Goal: Task Accomplishment & Management: Use online tool/utility

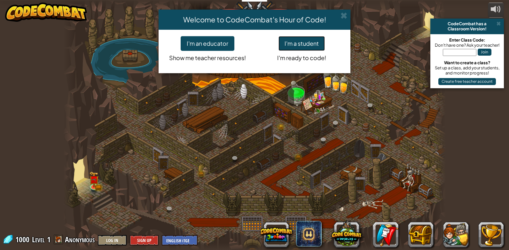
click at [305, 43] on button "I'm a student" at bounding box center [301, 43] width 46 height 15
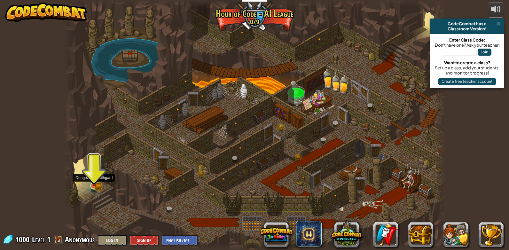
click at [94, 179] on img at bounding box center [94, 176] width 6 height 6
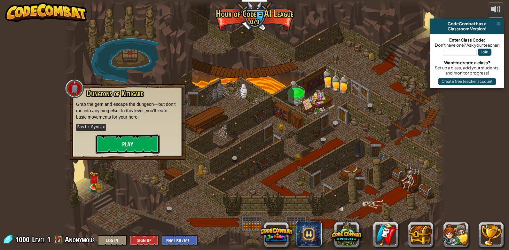
click at [134, 142] on button "Play" at bounding box center [128, 144] width 64 height 19
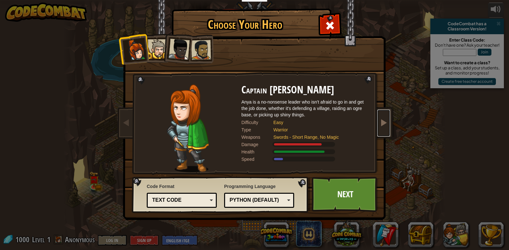
click at [387, 129] on link at bounding box center [383, 123] width 13 height 27
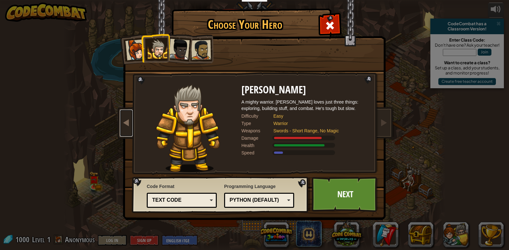
click at [122, 125] on span at bounding box center [126, 123] width 8 height 8
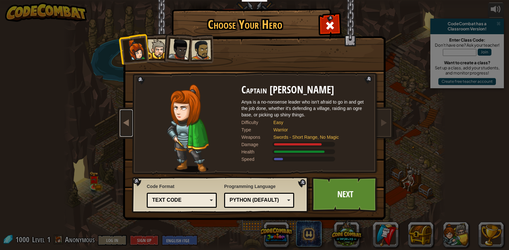
click at [122, 125] on span at bounding box center [126, 123] width 8 height 8
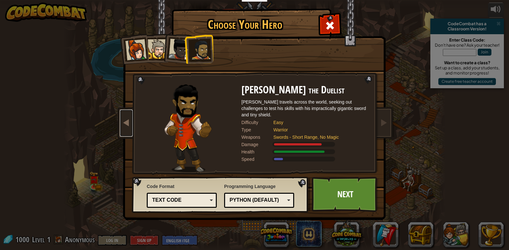
click at [122, 125] on span at bounding box center [126, 123] width 8 height 8
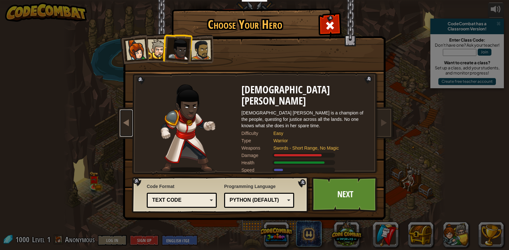
click at [122, 125] on span at bounding box center [126, 123] width 8 height 8
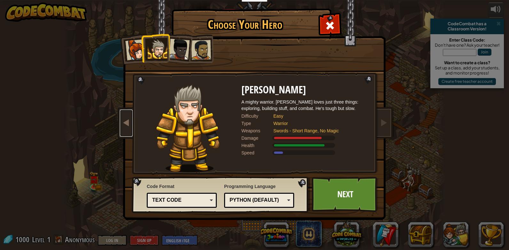
click at [122, 125] on span at bounding box center [126, 123] width 8 height 8
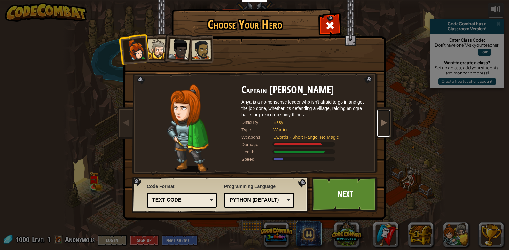
click at [387, 124] on span at bounding box center [384, 123] width 8 height 8
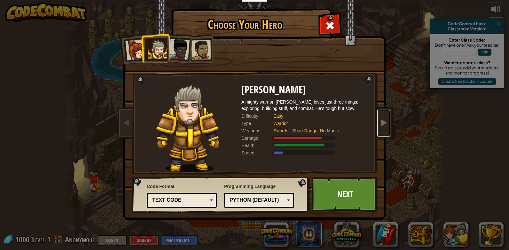
click at [386, 124] on span at bounding box center [384, 123] width 8 height 8
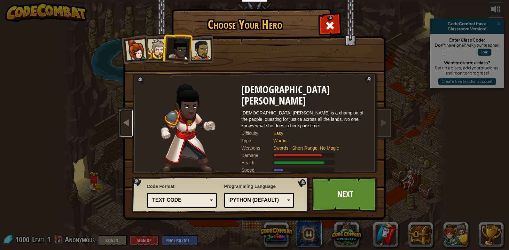
click at [124, 116] on link at bounding box center [126, 123] width 13 height 27
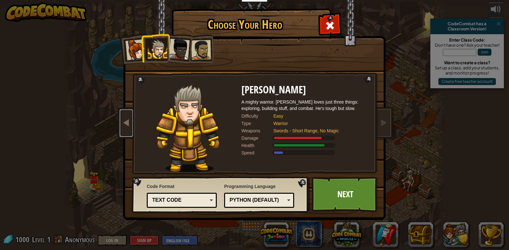
click at [125, 117] on link at bounding box center [126, 123] width 13 height 27
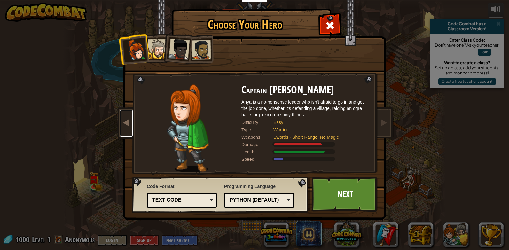
click at [125, 117] on link at bounding box center [126, 123] width 13 height 27
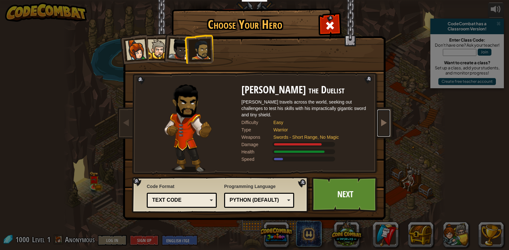
click at [388, 125] on link at bounding box center [383, 123] width 13 height 27
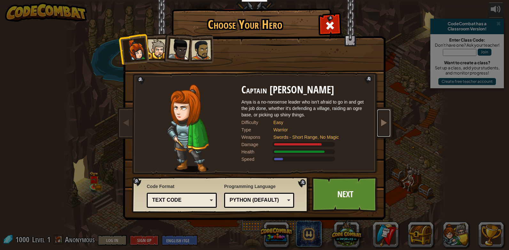
click at [388, 126] on link at bounding box center [383, 123] width 13 height 27
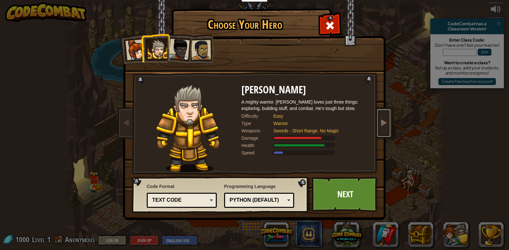
click at [387, 127] on link at bounding box center [383, 123] width 13 height 27
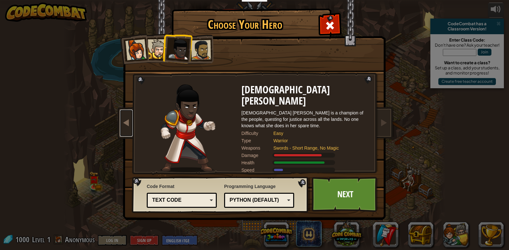
click at [129, 118] on link at bounding box center [126, 123] width 13 height 27
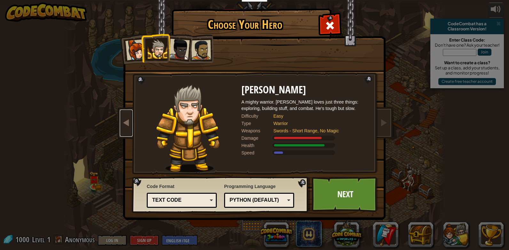
click at [129, 118] on link at bounding box center [126, 123] width 13 height 27
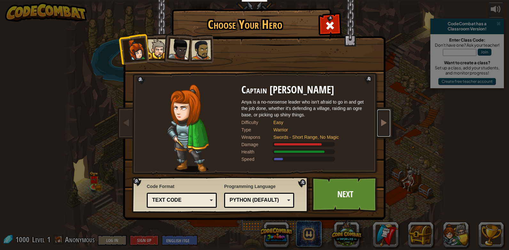
click at [384, 120] on span at bounding box center [384, 123] width 8 height 8
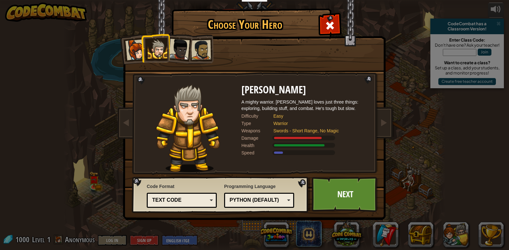
click at [181, 51] on div at bounding box center [178, 49] width 21 height 21
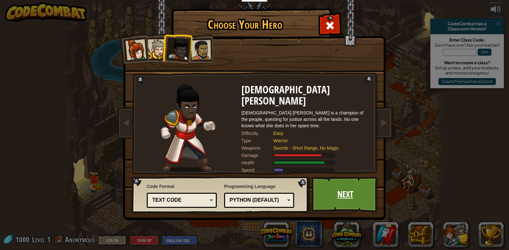
click at [339, 196] on link "Next" at bounding box center [345, 194] width 67 height 35
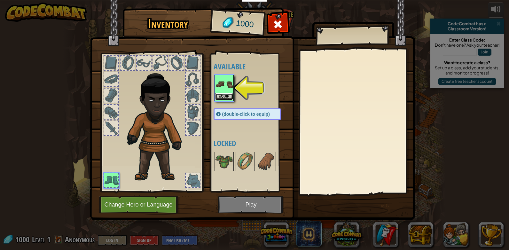
click at [223, 97] on button "Equip" at bounding box center [224, 96] width 18 height 7
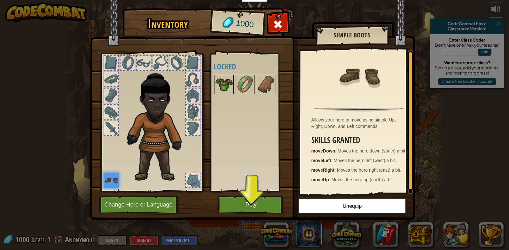
drag, startPoint x: 221, startPoint y: 82, endPoint x: 231, endPoint y: 89, distance: 12.3
click at [222, 82] on img at bounding box center [224, 84] width 18 height 18
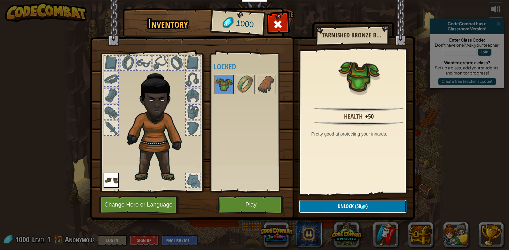
click at [331, 206] on button "Unlock (50 )" at bounding box center [353, 206] width 108 height 13
click at [325, 203] on button "Confirm" at bounding box center [353, 206] width 108 height 13
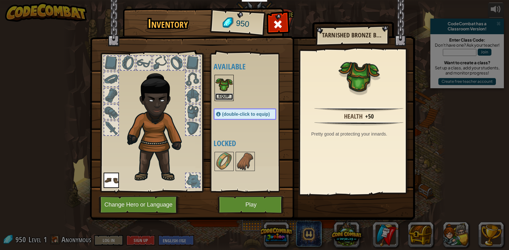
click at [223, 97] on button "Equip" at bounding box center [224, 96] width 18 height 7
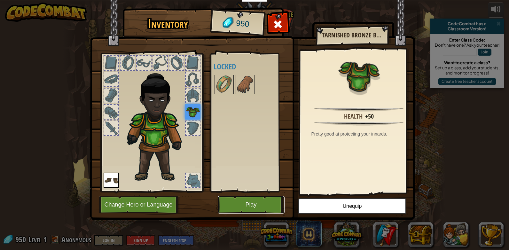
click at [247, 207] on button "Play" at bounding box center [251, 205] width 67 height 18
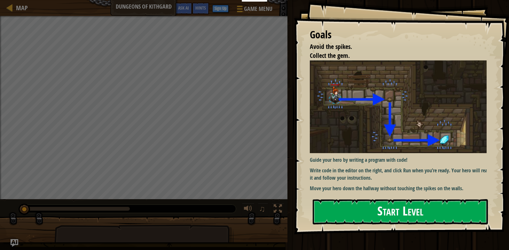
click at [350, 208] on button "Start Level" at bounding box center [400, 211] width 175 height 25
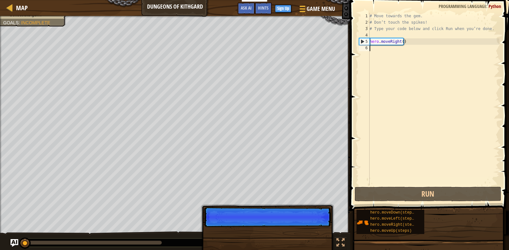
click at [378, 48] on div "# Move towards the gem. # Don’t touch the spikes! # Type your code below and cl…" at bounding box center [433, 105] width 131 height 185
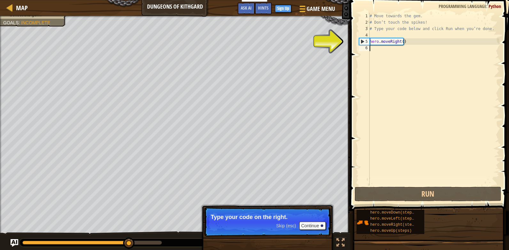
scroll to position [3, 0]
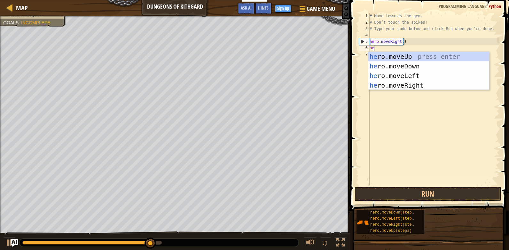
type textarea "hero"
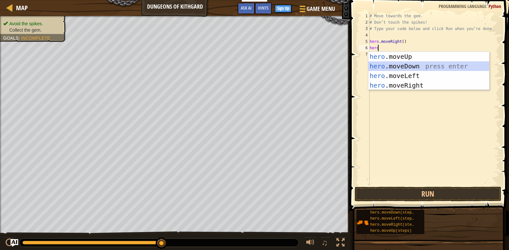
click at [398, 66] on div "hero .moveUp press enter hero .moveDown press enter hero .moveLeft press enter …" at bounding box center [428, 81] width 121 height 58
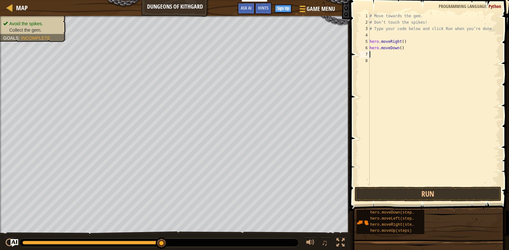
click at [373, 54] on div "# Move towards the gem. # Don’t touch the spikes! # Type your code below and cl…" at bounding box center [433, 105] width 131 height 185
click at [405, 196] on button "Run" at bounding box center [428, 194] width 147 height 15
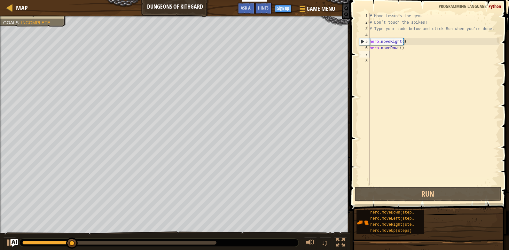
click at [381, 52] on div "# Move towards the gem. # Don’t touch the spikes! # Type your code below and cl…" at bounding box center [433, 105] width 131 height 185
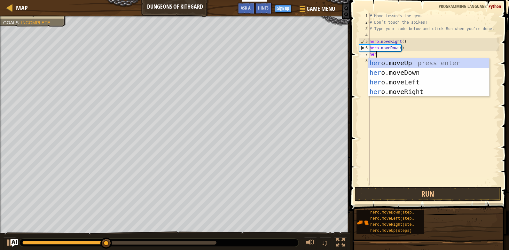
type textarea "hero"
click at [402, 92] on div "hero .moveUp press enter hero .moveDown press enter hero .moveLeft press enter …" at bounding box center [428, 87] width 121 height 58
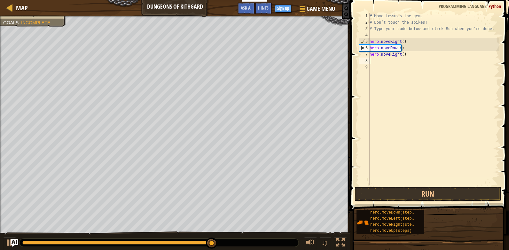
scroll to position [3, 0]
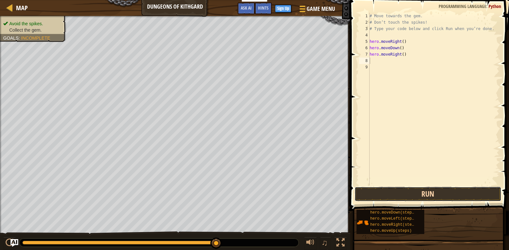
click at [389, 191] on button "Run" at bounding box center [428, 194] width 147 height 15
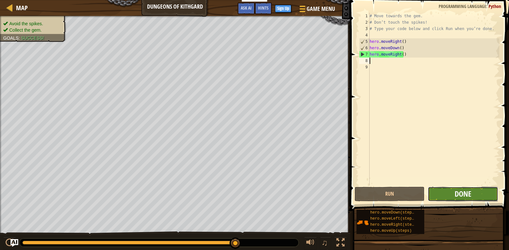
click at [464, 196] on span "Done" at bounding box center [463, 194] width 17 height 10
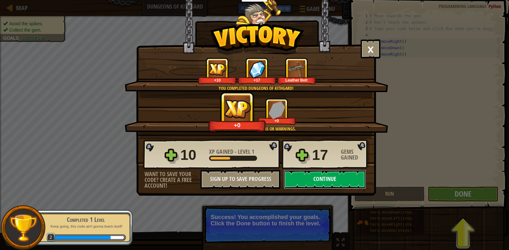
click at [303, 178] on button "Continue" at bounding box center [325, 179] width 82 height 19
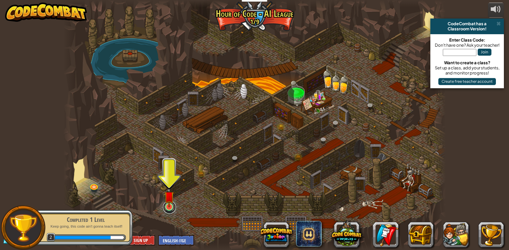
click at [172, 207] on link at bounding box center [169, 207] width 13 height 13
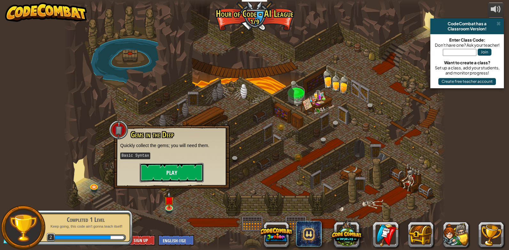
click at [169, 176] on button "Play" at bounding box center [172, 172] width 64 height 19
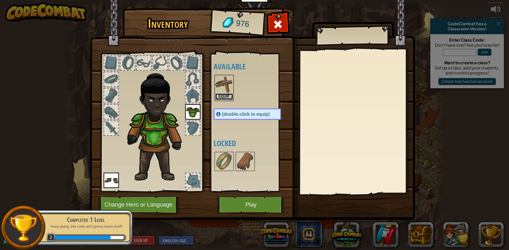
click at [229, 95] on button "Equip" at bounding box center [224, 96] width 18 height 7
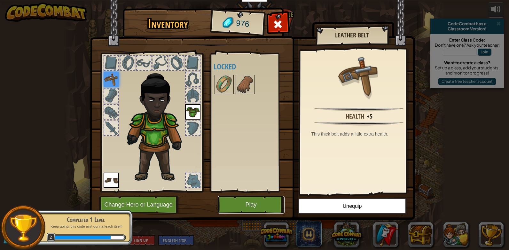
click at [261, 202] on button "Play" at bounding box center [251, 205] width 67 height 18
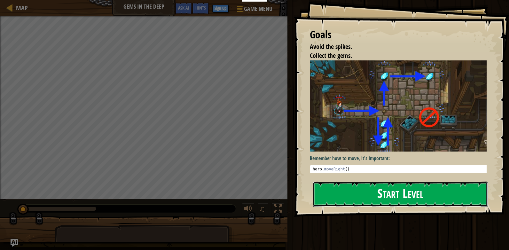
click at [366, 188] on button "Start Level" at bounding box center [400, 194] width 175 height 25
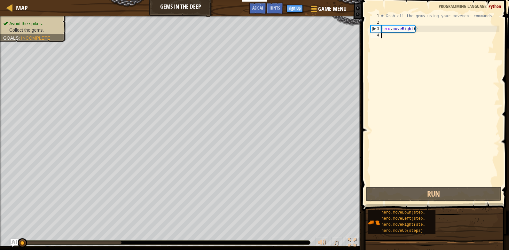
click at [403, 39] on div "# Grab all the gems using your movement commands. hero . moveRight ( )" at bounding box center [440, 105] width 120 height 185
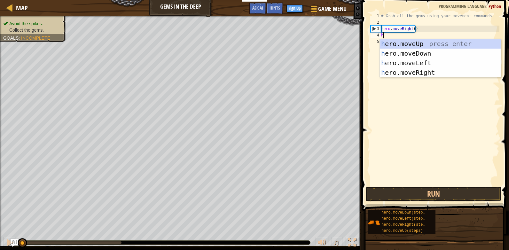
scroll to position [3, 0]
type textarea "her"
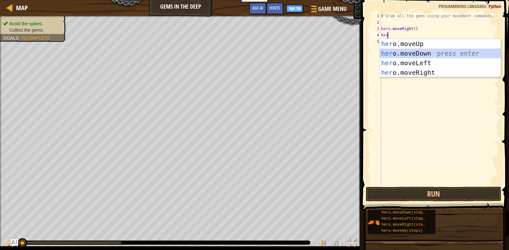
click at [405, 51] on div "her o.moveUp press enter her o.moveDown press enter her o.moveLeft press enter …" at bounding box center [440, 68] width 121 height 58
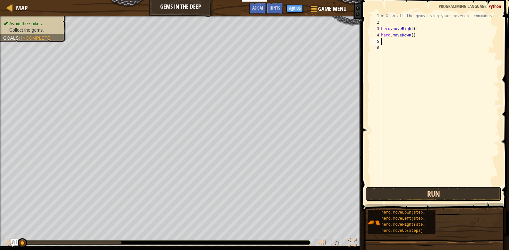
drag, startPoint x: 435, startPoint y: 196, endPoint x: 436, endPoint y: 190, distance: 6.1
click at [435, 196] on button "Run" at bounding box center [434, 194] width 136 height 15
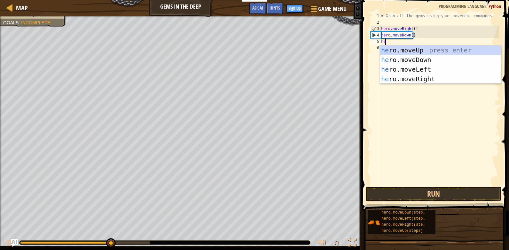
type textarea "her"
click at [398, 51] on div "her o.moveUp press enter her o.moveDown press enter her o.moveLeft press enter …" at bounding box center [440, 74] width 121 height 58
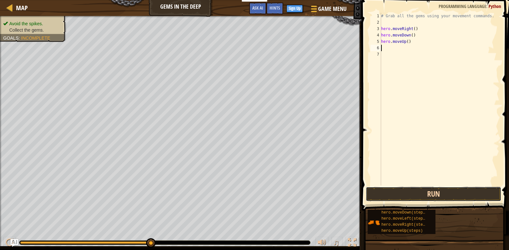
click at [410, 194] on button "Run" at bounding box center [434, 194] width 136 height 15
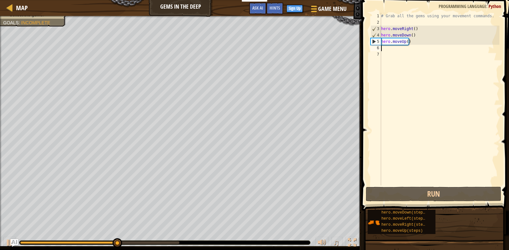
click at [390, 50] on div "# Grab all the gems using your movement commands. hero . moveRight ( ) hero . m…" at bounding box center [440, 105] width 120 height 185
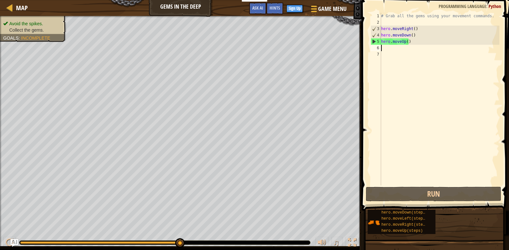
click at [399, 48] on div "# Grab all the gems using your movement commands. hero . moveRight ( ) hero . m…" at bounding box center [440, 105] width 120 height 185
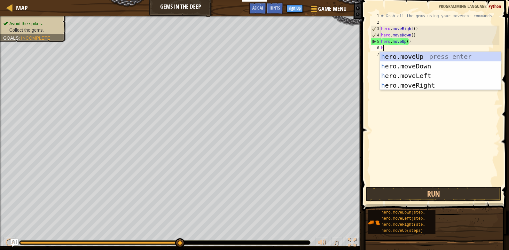
type textarea "her"
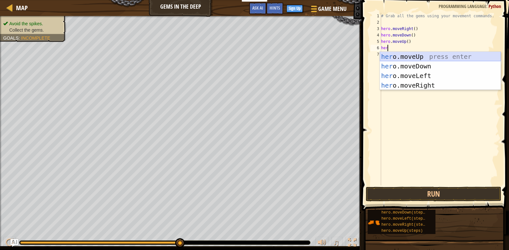
click at [425, 56] on div "her o.moveUp press enter her o.moveDown press enter her o.moveLeft press enter …" at bounding box center [440, 81] width 121 height 58
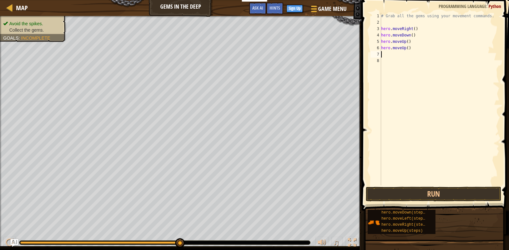
click at [390, 52] on div "# Grab all the gems using your movement commands. hero . moveRight ( ) hero . m…" at bounding box center [440, 105] width 120 height 185
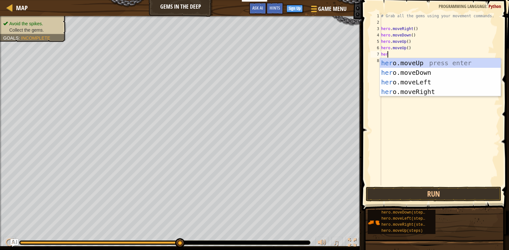
type textarea "hero"
click at [428, 80] on div "hero .moveUp press enter hero .moveDown press enter hero .moveLeft press enter …" at bounding box center [440, 87] width 121 height 58
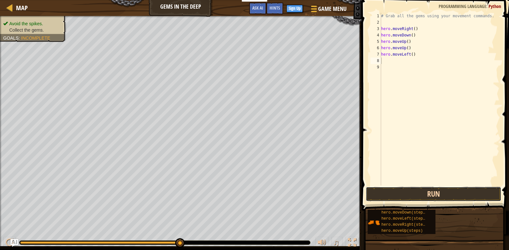
click at [418, 192] on button "Run" at bounding box center [434, 194] width 136 height 15
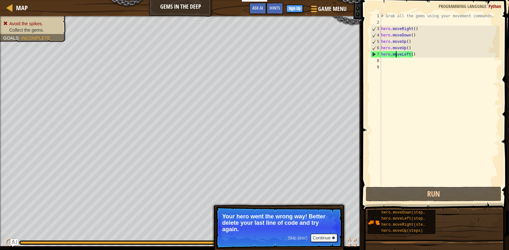
click at [395, 54] on div "# Grab all the gems using your movement commands. hero . moveRight ( ) hero . m…" at bounding box center [440, 105] width 120 height 185
click at [413, 51] on div "# Grab all the gems using your movement commands. hero . moveRight ( ) hero . m…" at bounding box center [440, 105] width 120 height 185
click at [406, 55] on div "# Grab all the gems using your movement commands. hero . moveRight ( ) hero . m…" at bounding box center [440, 105] width 120 height 185
type textarea "hero.moveLeft()"
drag, startPoint x: 389, startPoint y: 55, endPoint x: 400, endPoint y: 55, distance: 11.5
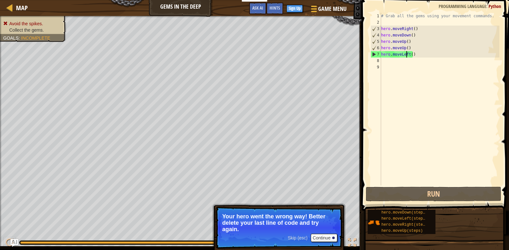
click at [389, 55] on div "# Grab all the gems using your movement commands. hero . moveRight ( ) hero . m…" at bounding box center [440, 105] width 120 height 185
click at [390, 64] on div "# Grab all the gems using your movement commands. hero . moveRight ( ) hero . m…" at bounding box center [440, 105] width 120 height 185
click at [393, 61] on div "# Grab all the gems using your movement commands. hero . moveRight ( ) hero . m…" at bounding box center [440, 105] width 120 height 185
click at [410, 55] on div "# Grab all the gems using your movement commands. hero . moveRight ( ) hero . m…" at bounding box center [440, 105] width 120 height 185
click at [416, 53] on div "# Grab all the gems using your movement commands. hero . moveRight ( ) hero . m…" at bounding box center [440, 105] width 120 height 185
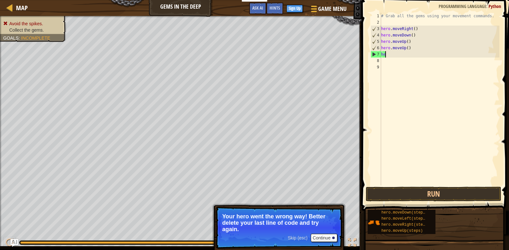
type textarea "h"
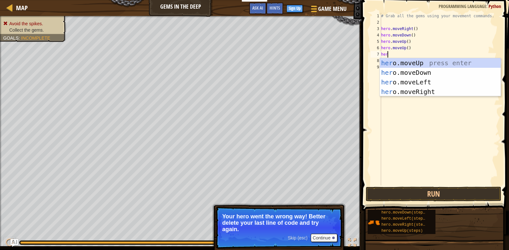
type textarea "hero"
click at [417, 92] on div "hero .moveUp press enter hero .moveDown press enter hero .moveLeft press enter …" at bounding box center [440, 87] width 121 height 58
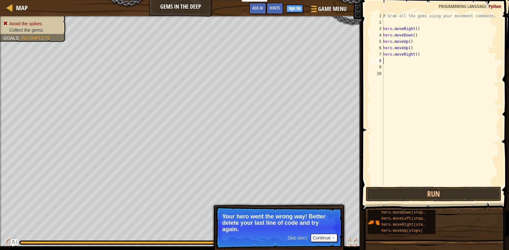
scroll to position [3, 0]
click at [401, 197] on button "Run" at bounding box center [434, 194] width 136 height 15
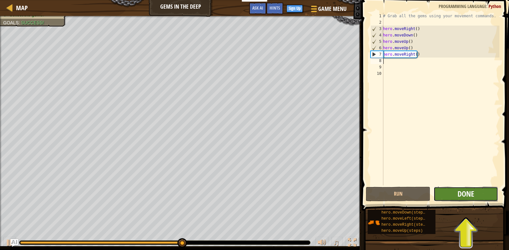
click at [460, 195] on span "Done" at bounding box center [466, 194] width 17 height 10
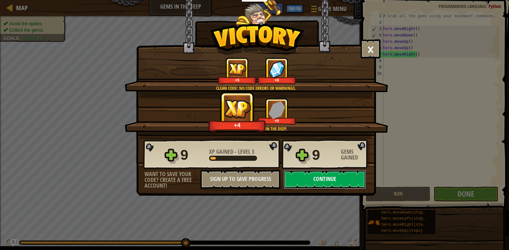
click at [312, 182] on button "Continue" at bounding box center [325, 179] width 82 height 19
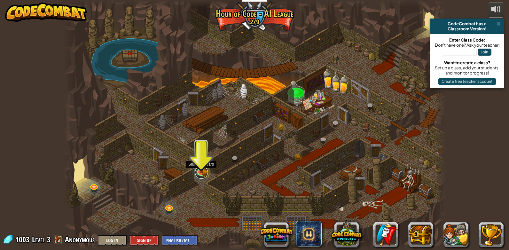
click at [199, 174] on link at bounding box center [201, 172] width 13 height 13
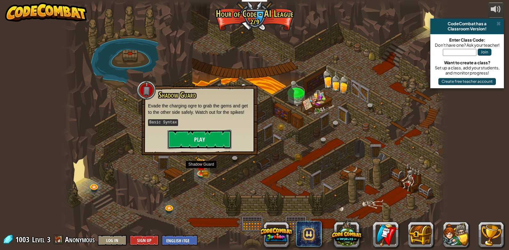
click at [200, 142] on button "Play" at bounding box center [200, 139] width 64 height 19
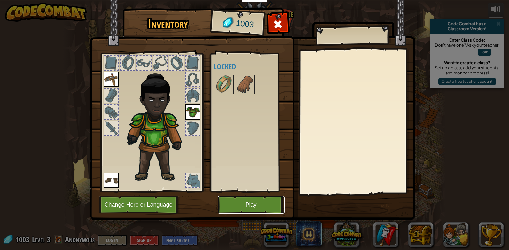
click at [240, 205] on button "Play" at bounding box center [251, 205] width 67 height 18
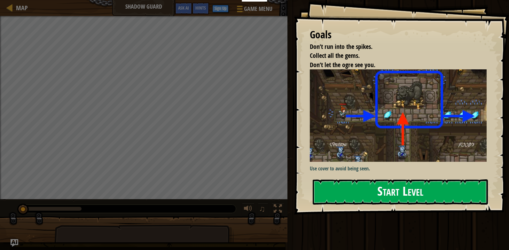
click at [362, 190] on button "Start Level" at bounding box center [400, 191] width 175 height 25
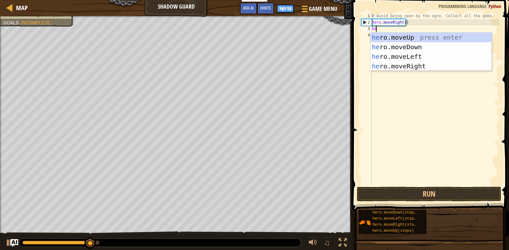
scroll to position [3, 0]
type textarea "heri"
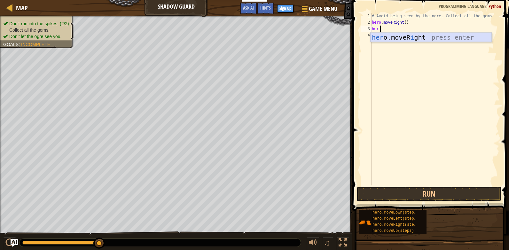
click at [382, 38] on div "her o.moveR i ght press enter" at bounding box center [431, 47] width 121 height 29
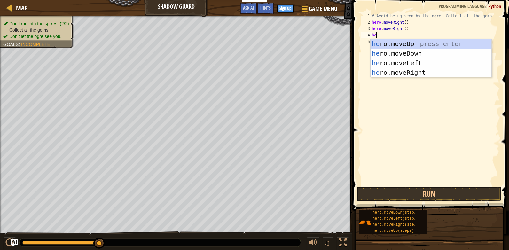
type textarea "her"
click at [403, 73] on div "her o.moveUp press enter her o.moveDown press enter her o.moveLeft press enter …" at bounding box center [431, 68] width 121 height 58
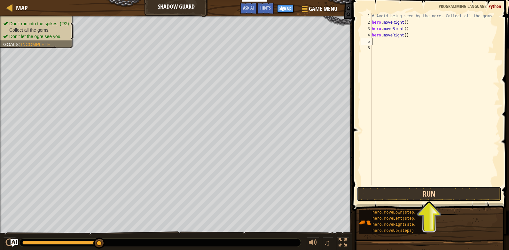
click at [397, 192] on button "Run" at bounding box center [429, 194] width 145 height 15
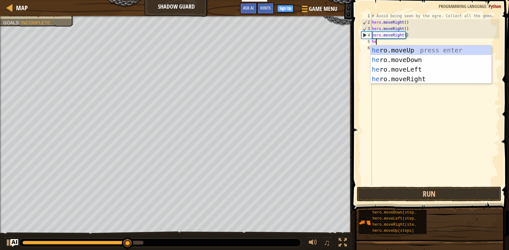
scroll to position [3, 0]
type textarea "hero"
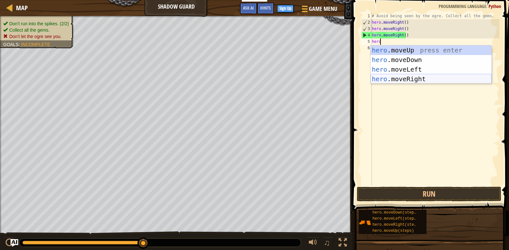
click at [390, 77] on div "hero .moveUp press enter hero .moveDown press enter hero .moveLeft press enter …" at bounding box center [431, 74] width 121 height 58
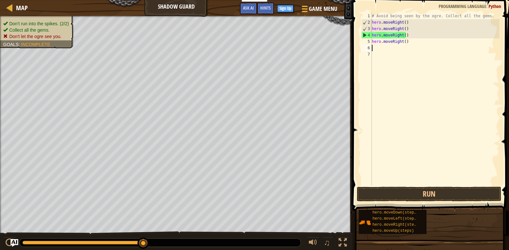
scroll to position [3, 0]
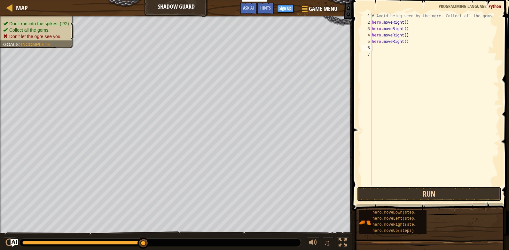
click at [415, 195] on button "Run" at bounding box center [429, 194] width 145 height 15
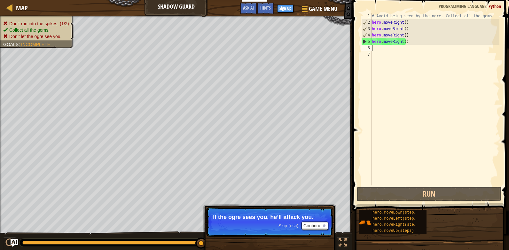
click at [410, 41] on div "# Avoid being seen by the ogre. Collect all the gems. hero . moveRight ( ) hero…" at bounding box center [435, 105] width 129 height 185
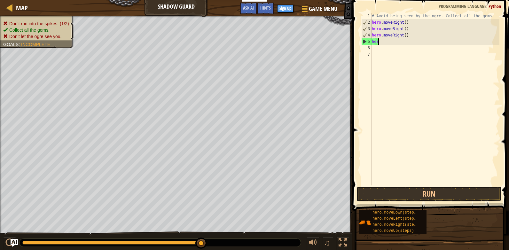
type textarea "h"
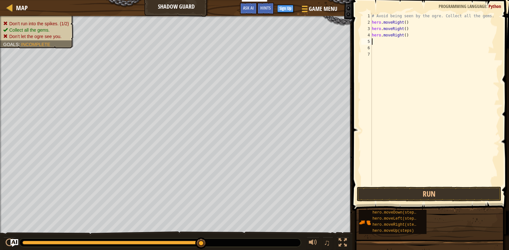
click at [380, 36] on div "# Avoid being seen by the ogre. Collect all the gems. hero . moveRight ( ) hero…" at bounding box center [435, 105] width 129 height 185
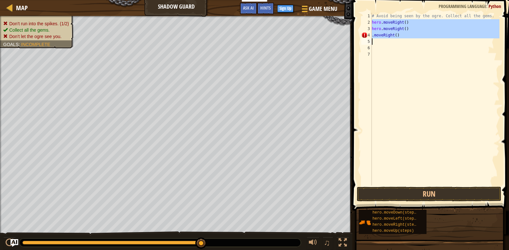
drag, startPoint x: 371, startPoint y: 23, endPoint x: 401, endPoint y: 37, distance: 33.0
click at [401, 37] on div ".moveRight() 1 2 3 4 5 6 7 # Avoid being seen by the ogre. Collect all the gems…" at bounding box center [429, 99] width 139 height 173
type textarea ".moveRight()"
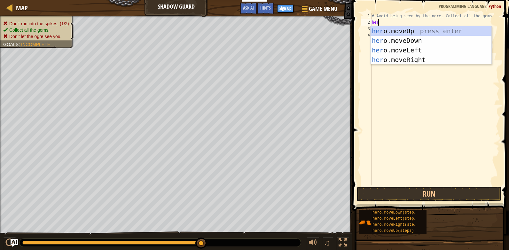
scroll to position [3, 0]
type textarea "hero"
click at [411, 61] on div "hero .moveUp press enter hero .moveDown press enter hero .moveLeft press enter …" at bounding box center [431, 55] width 121 height 58
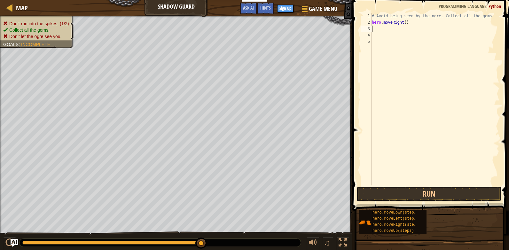
scroll to position [3, 0]
click at [380, 29] on div "# Avoid being seen by the ogre. Collect all the gems. hero . moveRight ( )" at bounding box center [435, 105] width 129 height 185
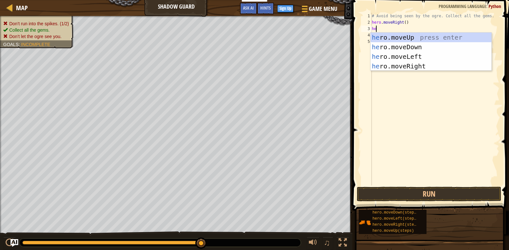
type textarea "hero"
click at [416, 34] on div "hero .moveUp press enter hero .moveDown press enter hero .moveLeft press enter …" at bounding box center [431, 62] width 121 height 58
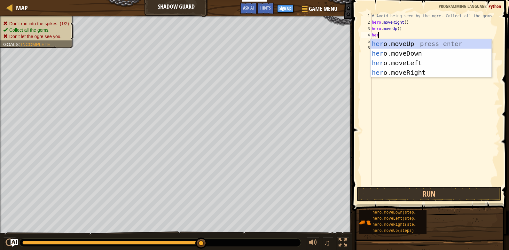
type textarea "hero"
click at [408, 69] on div "hero .moveUp press enter hero .moveDown press enter hero .moveLeft press enter …" at bounding box center [431, 68] width 121 height 58
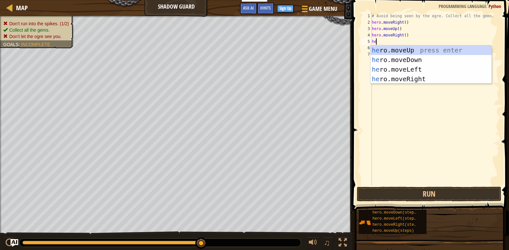
type textarea "hero"
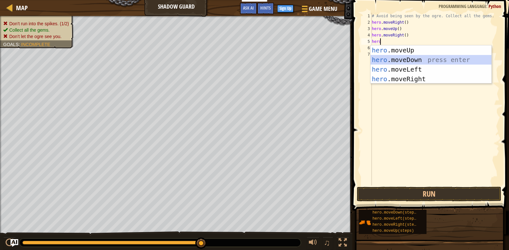
click at [404, 60] on div "hero .moveUp press enter hero .moveDown press enter hero .moveLeft press enter …" at bounding box center [431, 74] width 121 height 58
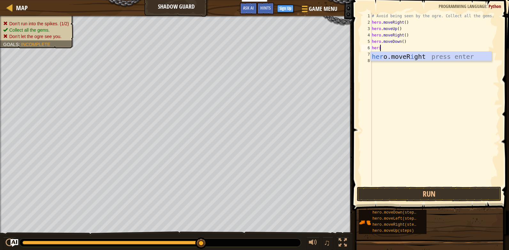
type textarea "her"
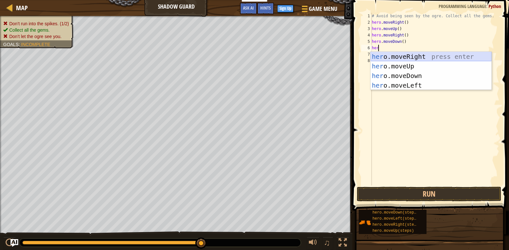
drag, startPoint x: 409, startPoint y: 58, endPoint x: 404, endPoint y: 59, distance: 4.5
click at [409, 57] on div "her o.moveRight press enter her o.moveUp press enter her o.moveDown press enter…" at bounding box center [431, 81] width 121 height 58
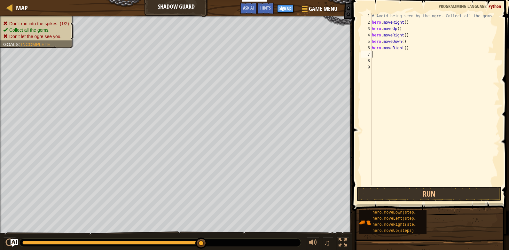
scroll to position [3, 0]
click at [442, 192] on button "Run" at bounding box center [429, 194] width 145 height 15
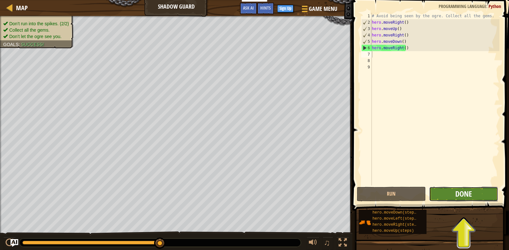
click at [461, 194] on span "Done" at bounding box center [463, 194] width 17 height 10
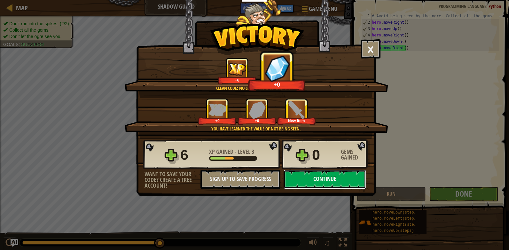
click at [321, 181] on button "Continue" at bounding box center [325, 179] width 82 height 19
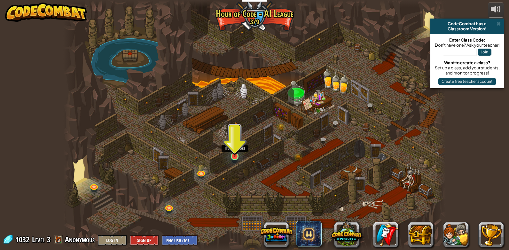
click at [234, 154] on img at bounding box center [235, 146] width 10 height 22
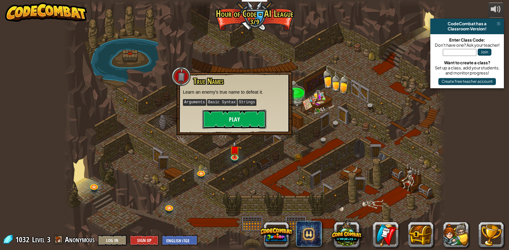
click at [241, 115] on button "Play" at bounding box center [234, 119] width 64 height 19
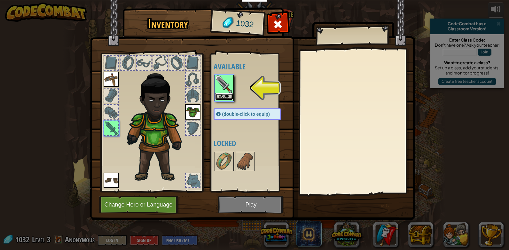
click at [231, 96] on button "Equip" at bounding box center [224, 96] width 18 height 7
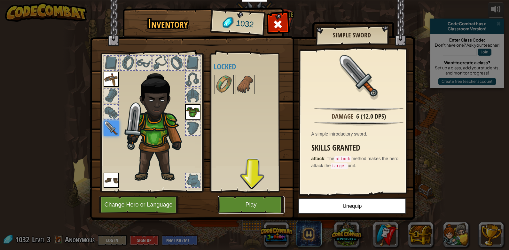
click at [237, 197] on button "Play" at bounding box center [251, 205] width 67 height 18
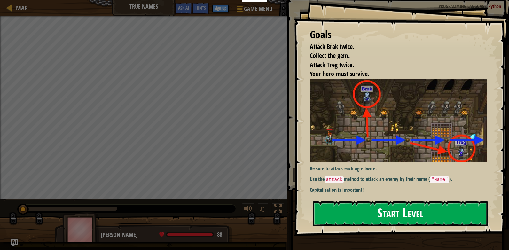
click at [377, 215] on button "Start Level" at bounding box center [400, 213] width 175 height 25
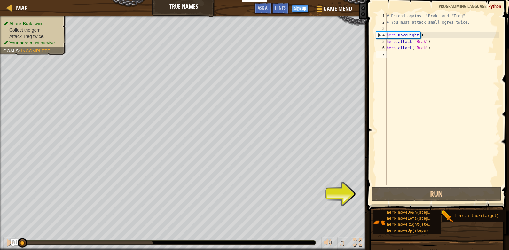
click at [394, 55] on div "# Defend against "Brak" and "Treg"! # You must attack small ogres twice. hero .…" at bounding box center [442, 105] width 114 height 185
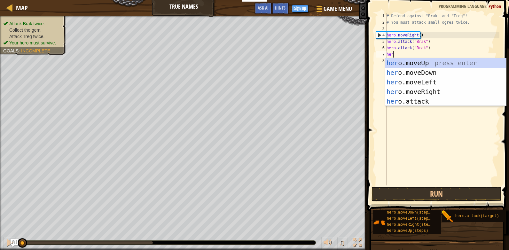
scroll to position [3, 0]
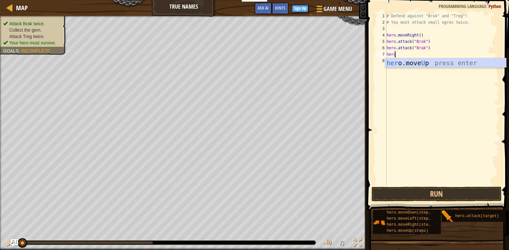
type textarea "her"
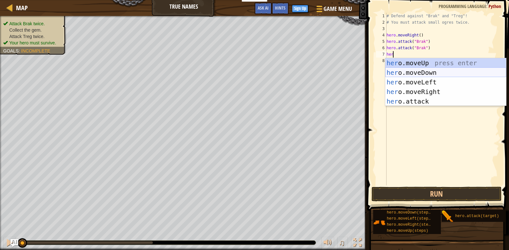
click at [432, 74] on div "her o.moveUp press enter her o.moveDown press enter her o.moveLeft press enter …" at bounding box center [445, 91] width 121 height 67
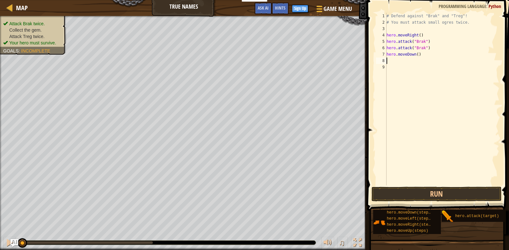
scroll to position [3, 0]
click at [448, 196] on button "Run" at bounding box center [436, 194] width 130 height 15
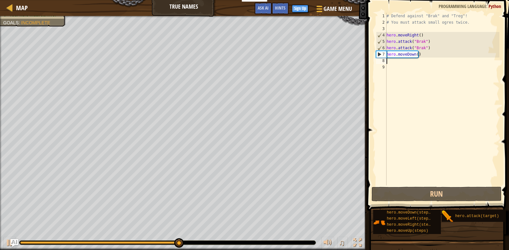
click at [414, 55] on div "# Defend against "Brak" and "Treg"! # You must attack small ogres twice. hero .…" at bounding box center [442, 105] width 114 height 185
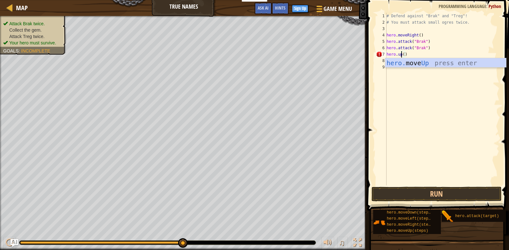
scroll to position [3, 1]
click at [420, 64] on div "hero. move Up press enter" at bounding box center [445, 72] width 121 height 29
type textarea "hero.moveUp()"
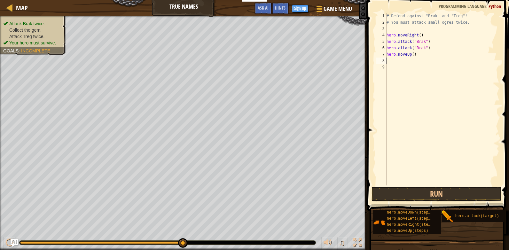
click at [387, 60] on div "# Defend against "Brak" and "Treg"! # You must attack small ogres twice. hero .…" at bounding box center [442, 105] width 114 height 185
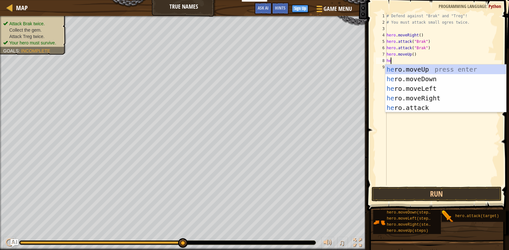
type textarea "hero"
click at [448, 95] on div "hero .moveUp press enter hero .moveDown press enter hero .moveLeft press enter …" at bounding box center [445, 98] width 121 height 67
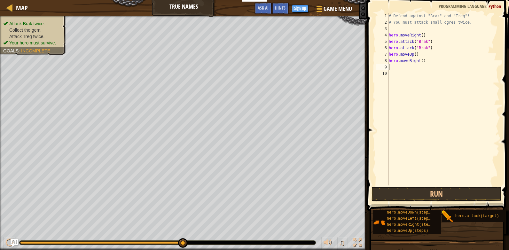
scroll to position [3, 0]
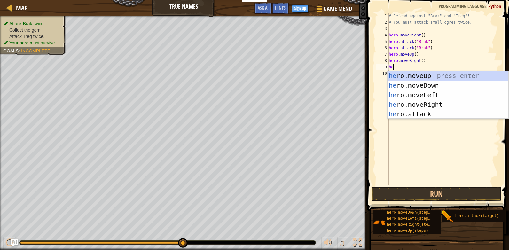
type textarea "her"
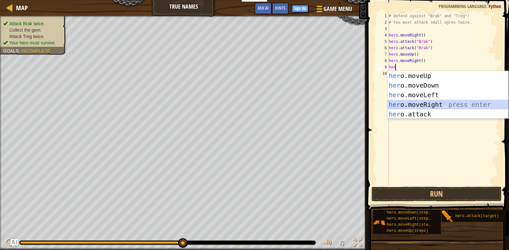
click at [438, 102] on div "her o.moveUp press enter her o.moveDown press enter her o.moveLeft press enter …" at bounding box center [447, 104] width 121 height 67
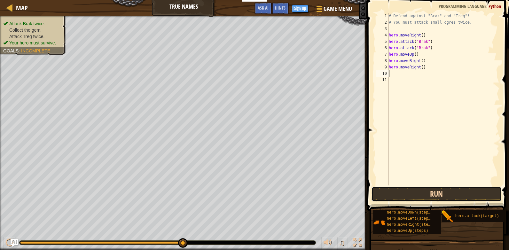
click at [413, 198] on button "Run" at bounding box center [436, 194] width 130 height 15
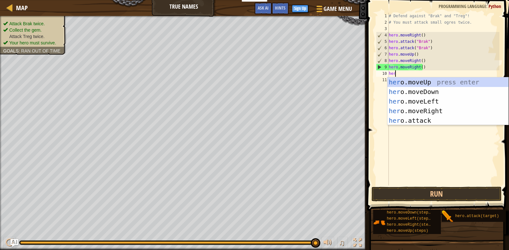
scroll to position [3, 0]
type textarea "hero"
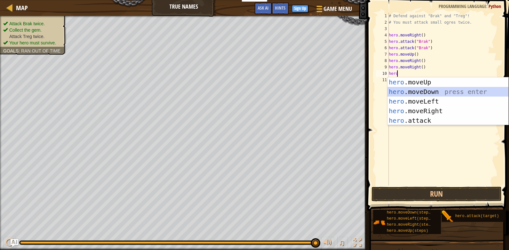
click at [426, 92] on div "hero .moveUp press enter hero .moveDown press enter hero .moveLeft press enter …" at bounding box center [447, 110] width 121 height 67
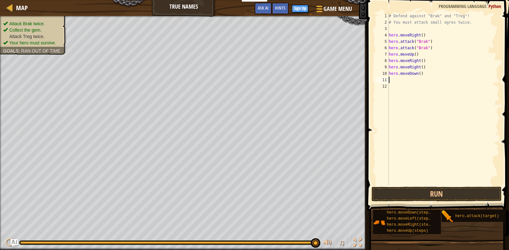
click at [396, 80] on div "# Defend against "Brak" and "Treg"! # You must attack small ogres twice. hero .…" at bounding box center [443, 105] width 112 height 185
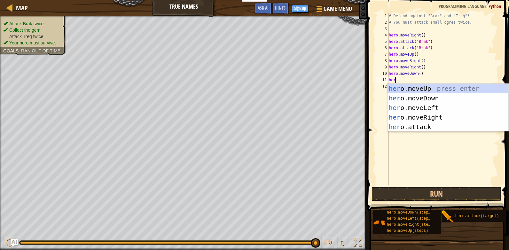
scroll to position [3, 0]
type textarea "hero"
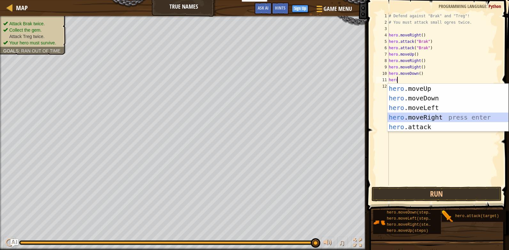
click at [420, 115] on div "hero .moveUp press enter hero .moveDown press enter hero .moveLeft press enter …" at bounding box center [447, 117] width 121 height 67
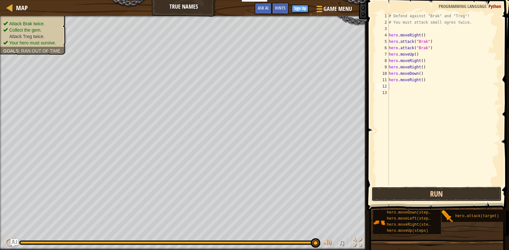
click at [426, 196] on button "Run" at bounding box center [436, 194] width 130 height 15
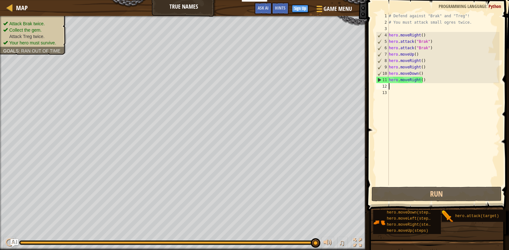
click at [389, 89] on div "# Defend against "Brak" and "Treg"! # You must attack small ogres twice. hero .…" at bounding box center [443, 105] width 112 height 185
type textarea "m"
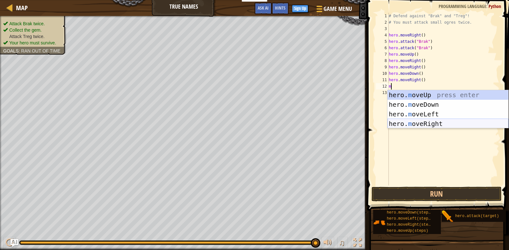
click at [435, 122] on div "hero. m oveUp press enter hero. m oveDown press enter hero. m oveLeft press ent…" at bounding box center [447, 119] width 121 height 58
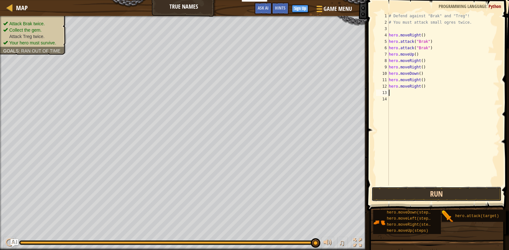
click at [429, 191] on button "Run" at bounding box center [436, 194] width 130 height 15
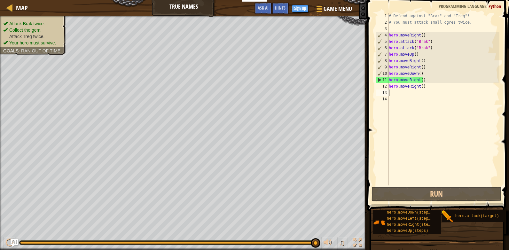
click at [399, 95] on div "# Defend against "Brak" and "Treg"! # You must attack small ogres twice. hero .…" at bounding box center [443, 105] width 112 height 185
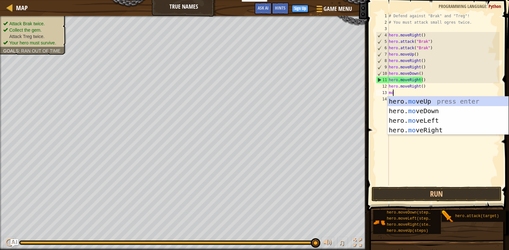
scroll to position [3, 0]
type textarea "move"
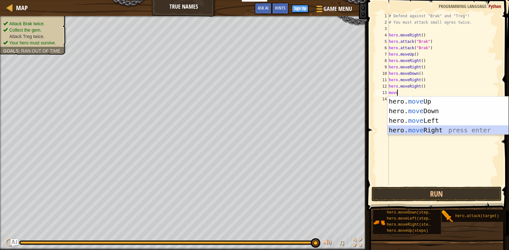
click at [446, 132] on div "hero. move Up press enter hero. move Down press enter hero. move Left press ent…" at bounding box center [447, 126] width 121 height 58
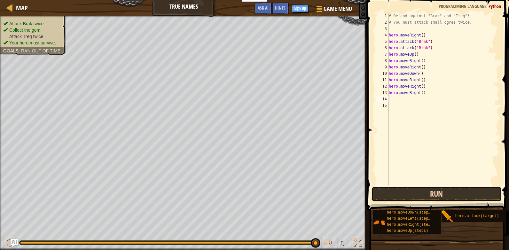
click at [411, 196] on button "Run" at bounding box center [436, 194] width 130 height 15
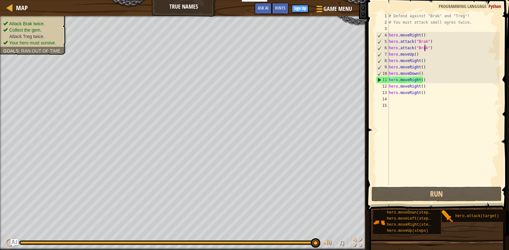
click at [424, 49] on div "# Defend against "Brak" and "Treg"! # You must attack small ogres twice. hero .…" at bounding box center [443, 105] width 112 height 185
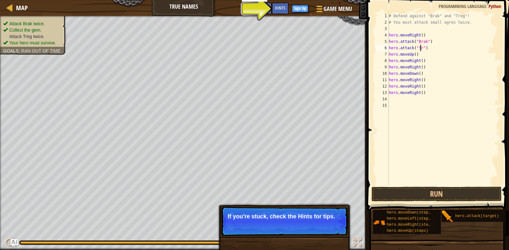
scroll to position [3, 3]
click at [433, 194] on button "Run" at bounding box center [436, 194] width 130 height 15
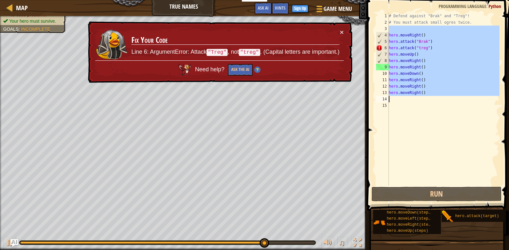
drag, startPoint x: 383, startPoint y: 30, endPoint x: 417, endPoint y: 99, distance: 77.1
click at [417, 99] on div "hero.attack("treg") 1 2 3 4 5 6 7 8 9 10 11 12 13 14 15 # Defend against "Brak"…" at bounding box center [437, 99] width 125 height 173
type textarea "hero.moveRight()"
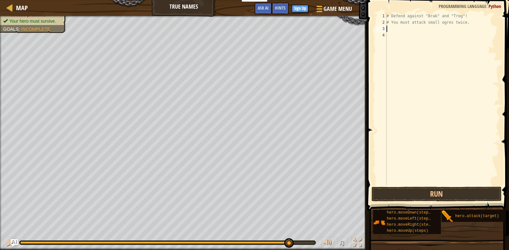
click at [395, 34] on div "# Defend against "Brak" and "Treg"! # You must attack small ogres twice." at bounding box center [442, 105] width 114 height 185
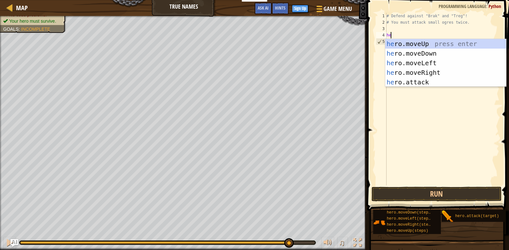
type textarea "her"
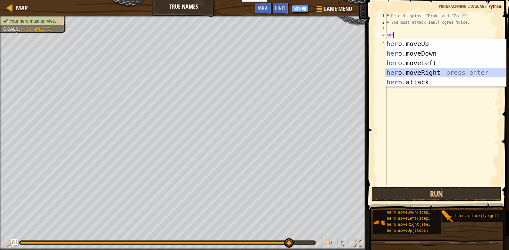
click at [416, 72] on div "her o.moveUp press enter her o.moveDown press enter her o.moveLeft press enter …" at bounding box center [445, 72] width 121 height 67
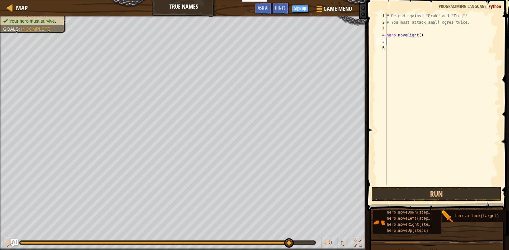
click at [407, 43] on div "# Defend against "Brak" and "Treg"! # You must attack small ogres twice. hero .…" at bounding box center [442, 105] width 114 height 185
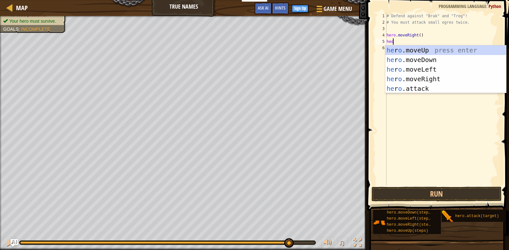
scroll to position [3, 0]
click at [423, 91] on div "he r o .moveUp press enter he r o .moveDown press enter he r o .moveLeft press …" at bounding box center [445, 78] width 121 height 67
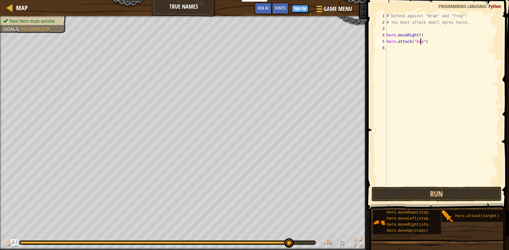
scroll to position [3, 3]
type textarea "hero.attack("brak")"
click at [398, 49] on div "# Defend against "Brak" and "Treg"! # You must attack small ogres twice. hero .…" at bounding box center [442, 105] width 114 height 185
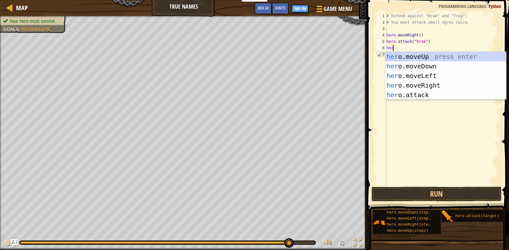
scroll to position [3, 0]
click at [419, 95] on div "hero .moveUp press enter hero .moveDown press enter hero .moveLeft press enter …" at bounding box center [445, 85] width 121 height 67
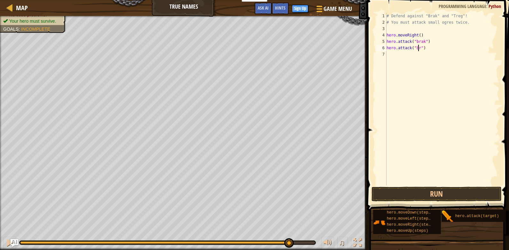
scroll to position [3, 3]
type textarea "hero.attack("brak")"
click at [401, 48] on div "# Defend against "Brak" and "Treg"! # You must attack small ogres twice. hero .…" at bounding box center [442, 105] width 114 height 185
click at [398, 57] on div "# Defend against "Brak" and "Treg"! # You must attack small ogres twice. hero .…" at bounding box center [442, 105] width 114 height 185
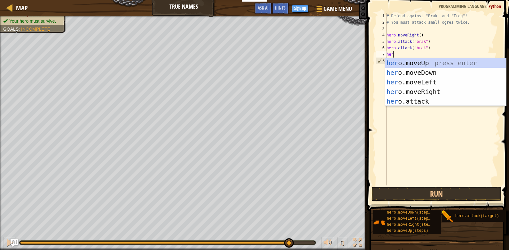
scroll to position [3, 0]
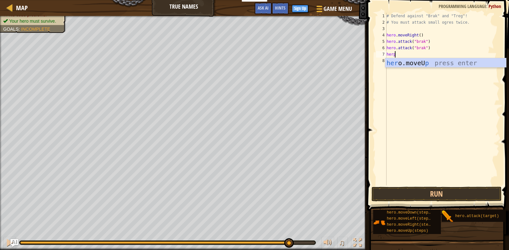
type textarea "her"
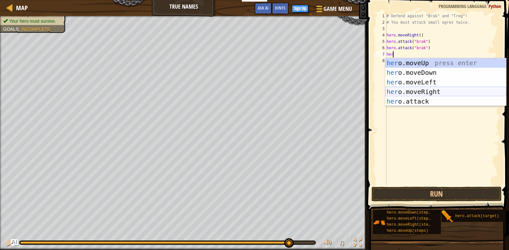
click at [421, 93] on div "her o.moveUp press enter her o.moveDown press enter her o.moveLeft press enter …" at bounding box center [445, 91] width 121 height 67
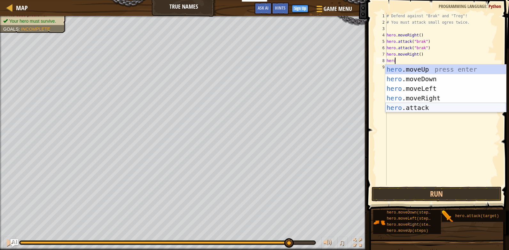
click at [417, 107] on div "hero .moveUp press enter hero .moveDown press enter hero .moveLeft press enter …" at bounding box center [445, 98] width 121 height 67
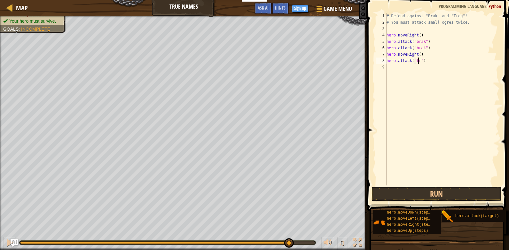
scroll to position [3, 3]
type textarea "hero.attack("treg")"
click at [417, 67] on div "# Defend against "Brak" and "Treg"! # You must attack small ogres twice. hero .…" at bounding box center [442, 105] width 114 height 185
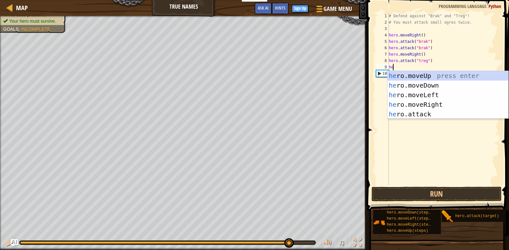
scroll to position [3, 0]
click at [425, 109] on div "hero .moveUp press enter hero .moveDown press enter hero .moveLeft press enter …" at bounding box center [447, 104] width 121 height 67
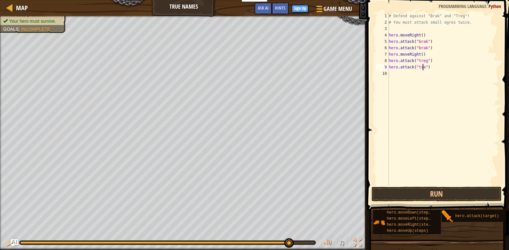
scroll to position [3, 3]
type textarea "hero.attack("treg")"
click at [401, 75] on div "# Defend against "Brak" and "Treg"! # You must attack small ogres twice. hero .…" at bounding box center [443, 105] width 112 height 185
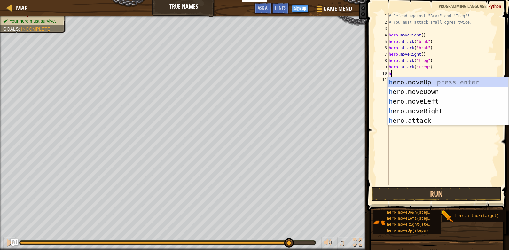
type textarea "hero"
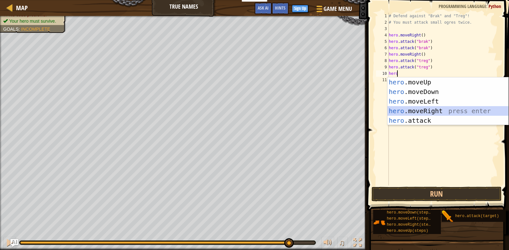
click at [434, 112] on div "hero .moveUp press enter hero .moveDown press enter hero .moveLeft press enter …" at bounding box center [447, 110] width 121 height 67
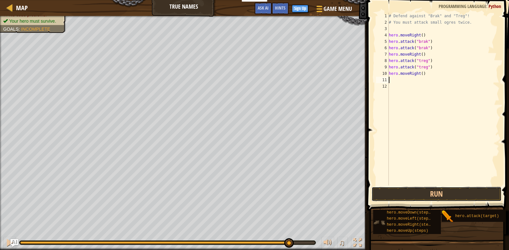
drag, startPoint x: 442, startPoint y: 195, endPoint x: 437, endPoint y: 210, distance: 16.2
click at [441, 194] on button "Run" at bounding box center [436, 194] width 130 height 15
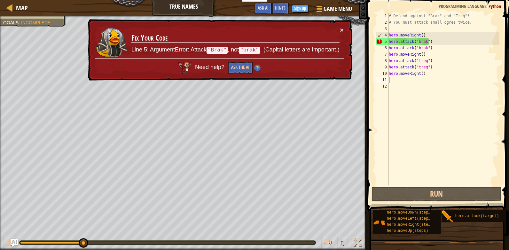
click at [418, 42] on div "# Defend against "Brak" and "Treg"! # You must attack small ogres twice. hero .…" at bounding box center [443, 105] width 112 height 185
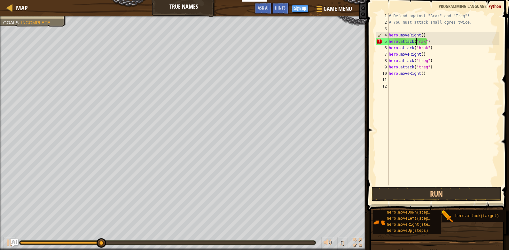
scroll to position [3, 3]
click at [418, 49] on div "# Defend against "Brak" and "Treg"! # You must attack small ogres twice. hero .…" at bounding box center [443, 105] width 112 height 185
click at [418, 61] on div "# Defend against "Brak" and "Treg"! # You must attack small ogres twice. hero .…" at bounding box center [443, 105] width 112 height 185
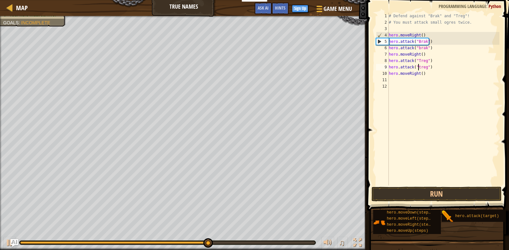
click at [418, 68] on div "# Defend against "Brak" and "Treg"! # You must attack small ogres twice. hero .…" at bounding box center [443, 105] width 112 height 185
click at [428, 193] on button "Run" at bounding box center [436, 194] width 130 height 15
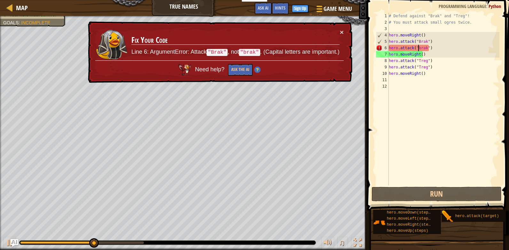
click at [418, 48] on div "# Defend against "Brak" and "Treg"! # You must attack small ogres twice. hero .…" at bounding box center [443, 105] width 112 height 185
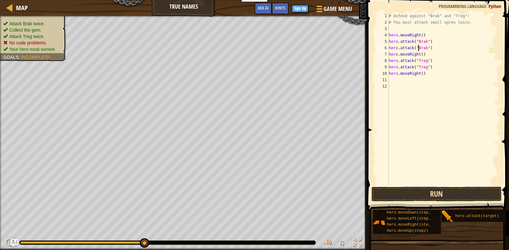
type textarea "hero.attack("Brak")"
click at [441, 187] on button "Run" at bounding box center [436, 194] width 130 height 15
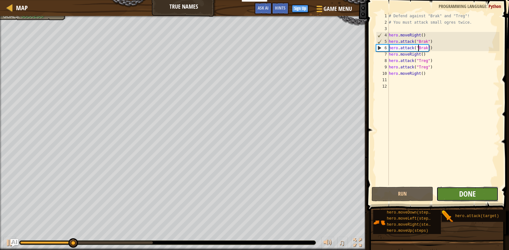
click at [471, 194] on span "Done" at bounding box center [467, 194] width 17 height 10
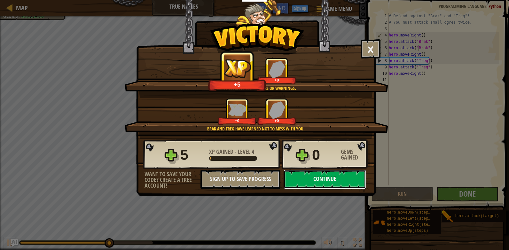
click at [333, 175] on button "Continue" at bounding box center [325, 179] width 82 height 19
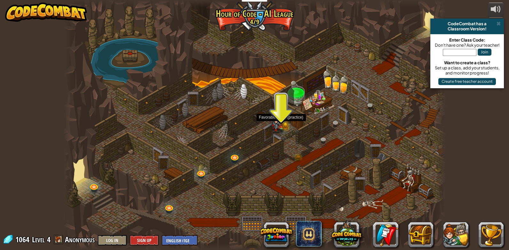
click at [285, 121] on img at bounding box center [281, 115] width 10 height 21
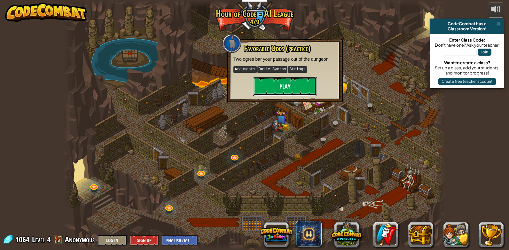
click at [288, 90] on button "Play" at bounding box center [285, 86] width 64 height 19
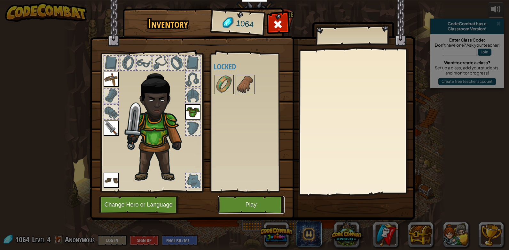
click at [242, 206] on button "Play" at bounding box center [251, 205] width 67 height 18
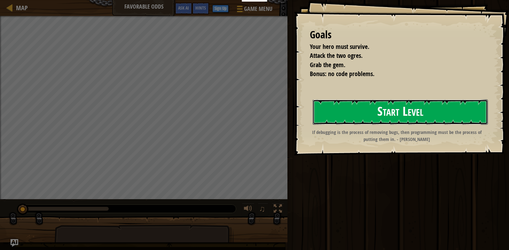
click at [396, 117] on button "Start Level" at bounding box center [400, 111] width 175 height 25
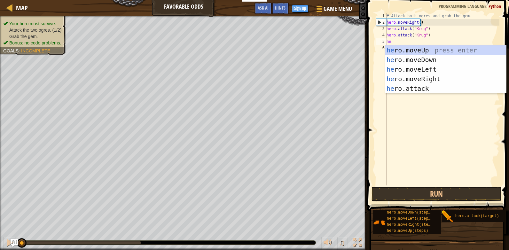
scroll to position [3, 0]
type textarea "hero"
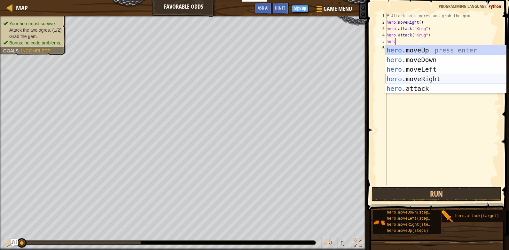
click at [431, 75] on div "hero .moveUp press enter hero .moveDown press enter hero .moveLeft press enter …" at bounding box center [445, 78] width 121 height 67
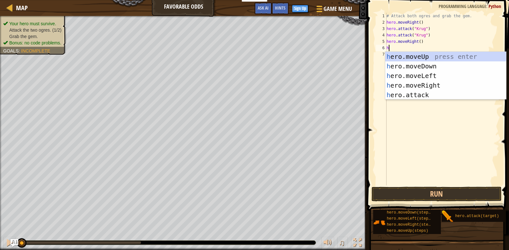
type textarea "hero"
click at [417, 55] on div "hero .moveUp press enter hero .moveDown press enter hero .moveLeft press enter …" at bounding box center [445, 85] width 121 height 67
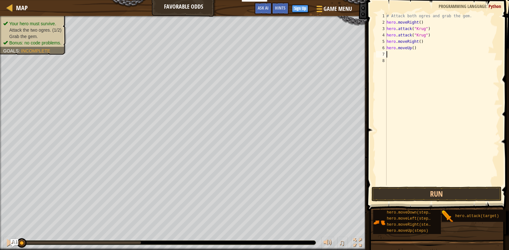
scroll to position [3, 0]
click at [406, 55] on div "# Attack both ogres and grab the gem. hero . moveRight ( ) hero . attack ( "[PE…" at bounding box center [442, 105] width 114 height 185
type textarea "f"
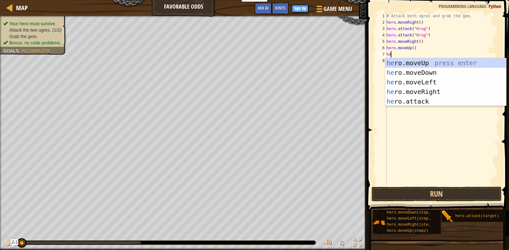
type textarea "her"
click at [418, 138] on div "# Attack both ogres and grab the gem. hero . moveRight ( ) hero . attack ( "[PE…" at bounding box center [442, 105] width 114 height 185
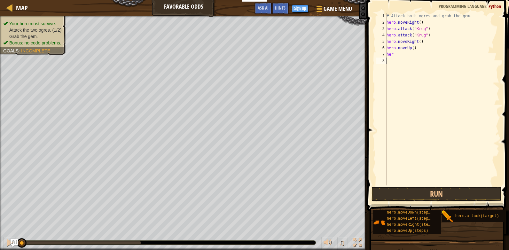
scroll to position [3, 0]
click at [400, 58] on div "# Attack both ogres and grab the gem. hero . moveRight ( ) hero . attack ( "[PE…" at bounding box center [442, 105] width 114 height 185
click at [400, 52] on div "# Attack both ogres and grab the gem. hero . moveRight ( ) hero . attack ( "[PE…" at bounding box center [442, 105] width 114 height 185
type textarea "h"
type textarea "f"
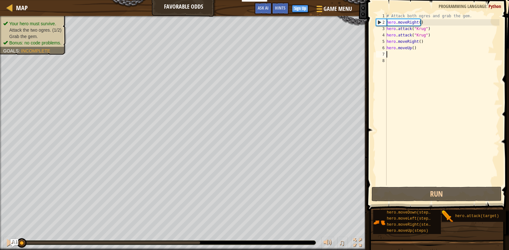
click at [397, 52] on div "# Attack both ogres and grab the gem. hero . moveRight ( ) hero . attack ( "[PE…" at bounding box center [442, 105] width 114 height 185
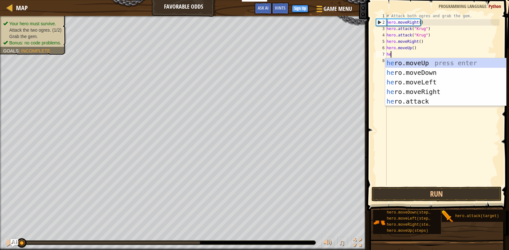
scroll to position [3, 0]
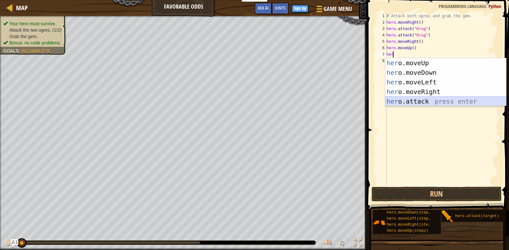
click at [418, 103] on div "her o.moveUp press enter her o.moveDown press enter her o.moveLeft press enter …" at bounding box center [445, 91] width 121 height 67
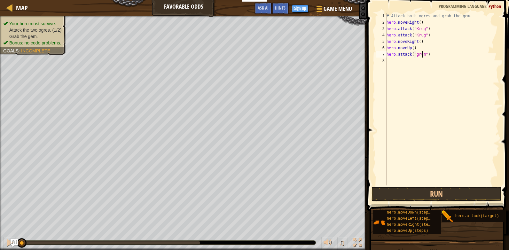
scroll to position [3, 3]
click at [416, 53] on div "# Attack both ogres and grab the gem. hero . moveRight ( ) hero . attack ( "[PE…" at bounding box center [442, 105] width 114 height 185
type textarea "hero.attack("Grump")"
click at [400, 63] on div "# Attack both ogres and grab the gem. hero . moveRight ( ) hero . attack ( "Kru…" at bounding box center [442, 105] width 114 height 185
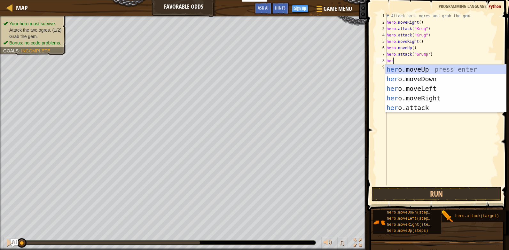
scroll to position [3, 0]
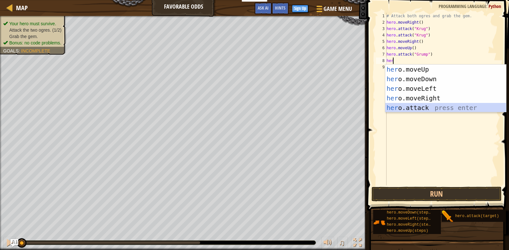
click at [410, 107] on div "her o.moveUp press enter her o.moveDown press enter her o.moveLeft press enter …" at bounding box center [445, 98] width 121 height 67
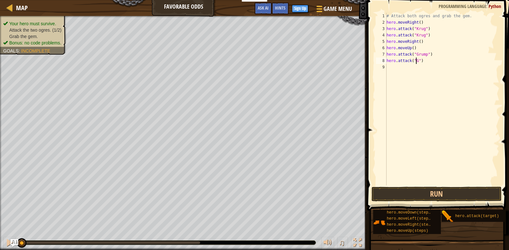
scroll to position [3, 3]
type textarea "hero.attack("Grump")"
click at [399, 67] on div "# Attack both ogres and grab the gem. hero . moveRight ( ) hero . attack ( "[PE…" at bounding box center [442, 105] width 114 height 185
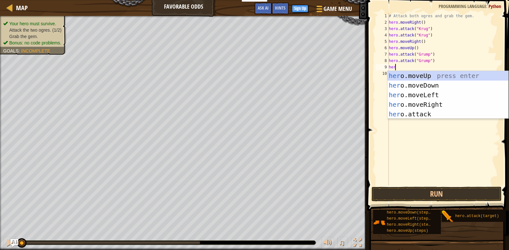
scroll to position [3, 0]
type textarea "hero"
click at [416, 97] on div "hero .moveUp press enter hero .moveDown press enter hero .moveLeft press enter …" at bounding box center [447, 104] width 121 height 67
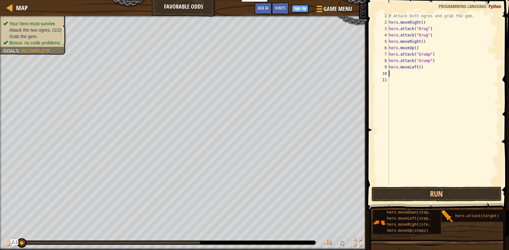
scroll to position [3, 0]
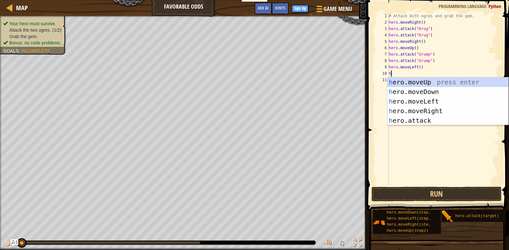
type textarea "her"
drag, startPoint x: 426, startPoint y: 102, endPoint x: 421, endPoint y: 113, distance: 12.6
click at [426, 101] on div "her o.moveUp press enter her o.moveDown press enter her o.moveLeft press enter …" at bounding box center [447, 110] width 121 height 67
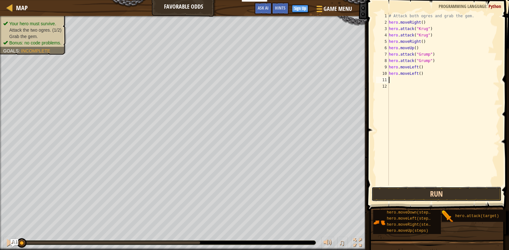
click at [427, 188] on button "Run" at bounding box center [436, 194] width 130 height 15
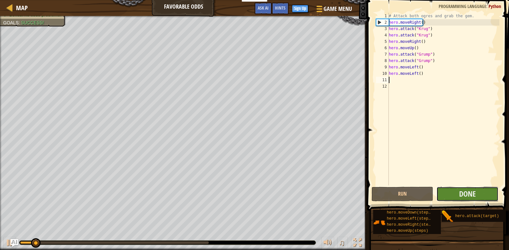
click at [449, 188] on button "Done" at bounding box center [467, 194] width 62 height 15
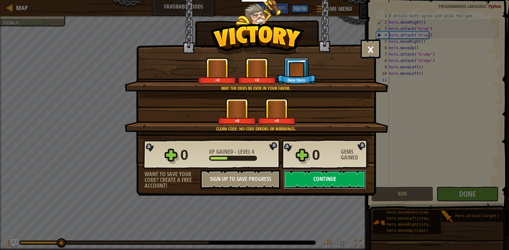
click at [298, 179] on button "Continue" at bounding box center [325, 179] width 82 height 19
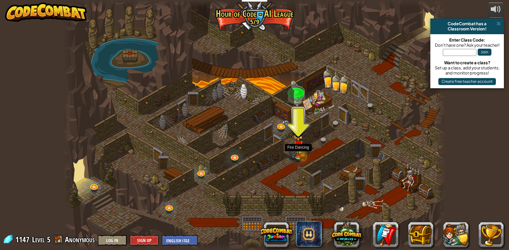
click at [293, 157] on img at bounding box center [292, 156] width 7 height 12
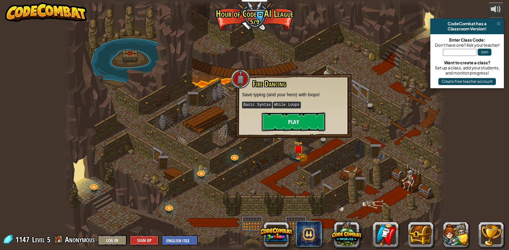
click at [282, 128] on button "Play" at bounding box center [294, 121] width 64 height 19
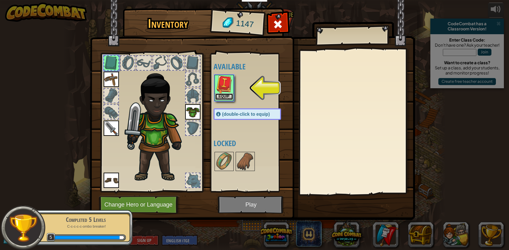
click at [225, 98] on button "Equip" at bounding box center [224, 96] width 18 height 7
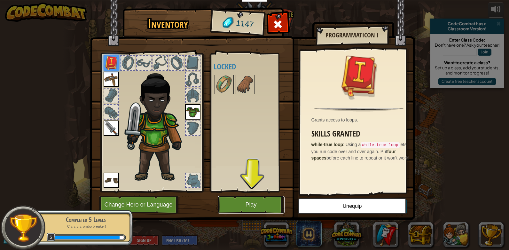
click at [260, 203] on button "Play" at bounding box center [251, 205] width 67 height 18
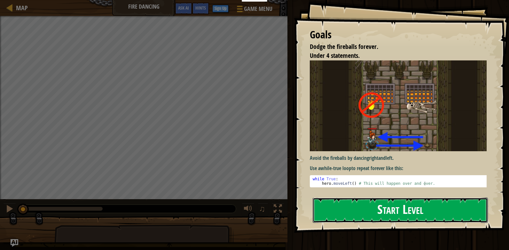
click at [345, 210] on button "Start Level" at bounding box center [400, 210] width 175 height 25
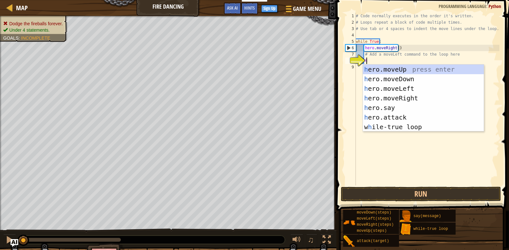
scroll to position [3, 1]
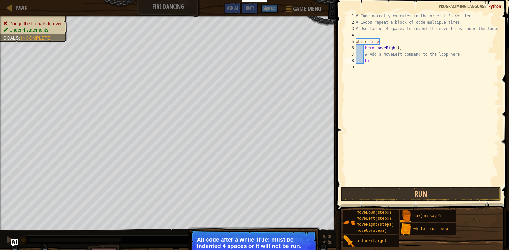
click at [376, 59] on div "# Code normally executes in the order it's written. # Loops repeat a block of c…" at bounding box center [427, 105] width 145 height 185
type textarea "h"
click at [381, 55] on div "# Code normally executes in the order it's written. # Loops repeat a block of c…" at bounding box center [427, 105] width 145 height 185
drag, startPoint x: 364, startPoint y: 54, endPoint x: 377, endPoint y: 53, distance: 12.8
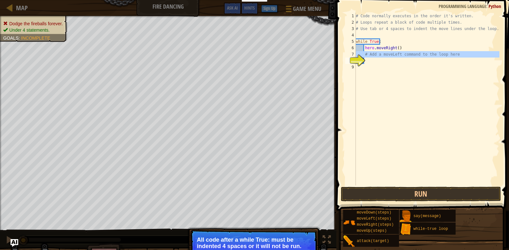
click at [377, 53] on div "# Add a moveLeft command to the loop here 1 2 3 4 5 6 7 8 9 # Code normally exe…" at bounding box center [421, 99] width 155 height 173
type textarea "# Add a moveLeft command to the loop here"
click at [374, 53] on div "# Code normally executes in the order it's written. # Loops repeat a block of c…" at bounding box center [427, 105] width 145 height 185
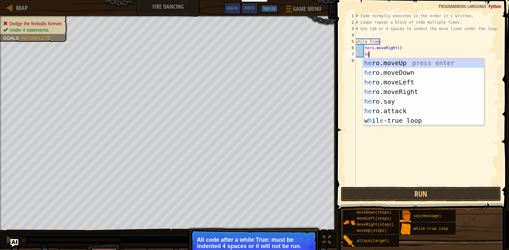
type textarea "her"
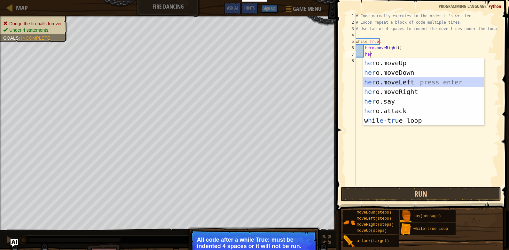
click at [394, 78] on div "her o.moveUp press enter her o.moveDown press enter her o.moveLeft press enter …" at bounding box center [423, 101] width 121 height 86
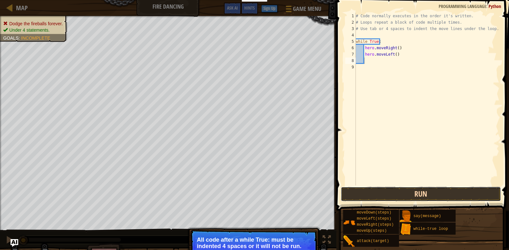
click at [465, 192] on button "Run" at bounding box center [421, 194] width 160 height 15
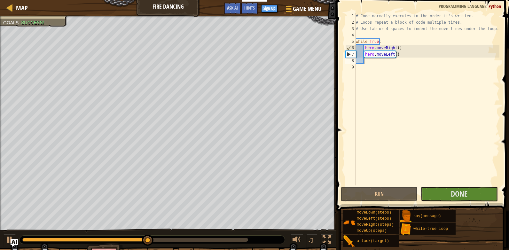
click at [467, 186] on span at bounding box center [423, 96] width 178 height 230
click at [468, 190] on button "Done" at bounding box center [459, 194] width 77 height 15
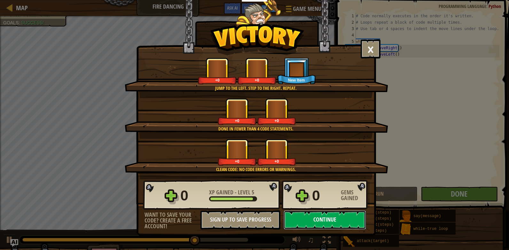
click at [317, 216] on button "Continue" at bounding box center [325, 219] width 82 height 19
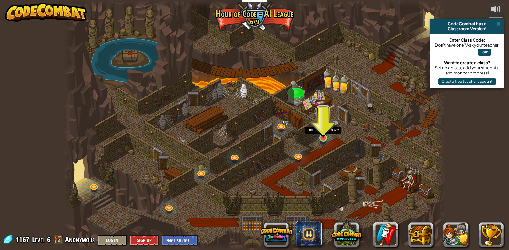
click at [325, 135] on img at bounding box center [323, 127] width 10 height 22
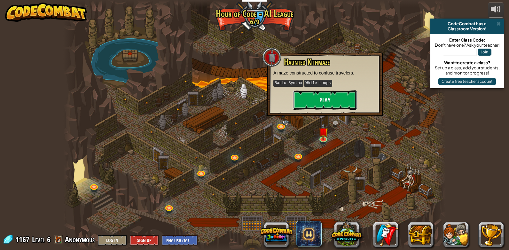
click at [326, 101] on button "Play" at bounding box center [325, 99] width 64 height 19
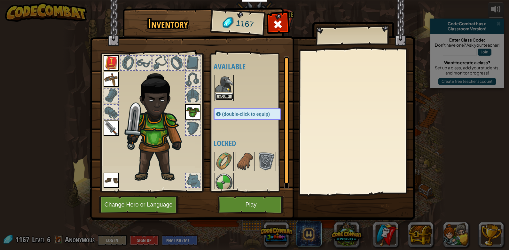
click at [230, 97] on button "Equip" at bounding box center [224, 96] width 18 height 7
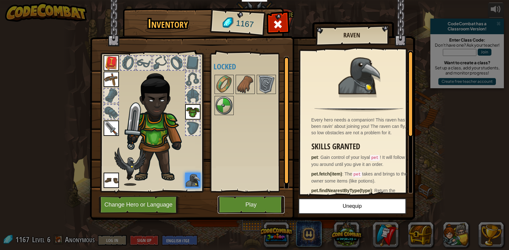
click at [239, 203] on button "Play" at bounding box center [251, 205] width 67 height 18
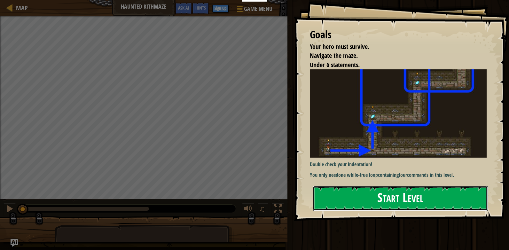
click at [374, 201] on button "Start Level" at bounding box center [400, 198] width 175 height 25
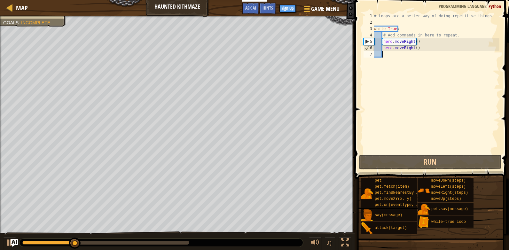
click at [398, 59] on div "# Loops are a better way of doing repetitive things. while True : # Add command…" at bounding box center [436, 89] width 127 height 153
drag, startPoint x: 382, startPoint y: 35, endPoint x: 451, endPoint y: 36, distance: 69.7
click at [451, 36] on div "# Loops are a better way of doing repetitive things. while True : # Add command…" at bounding box center [436, 89] width 127 height 153
type textarea "# Add commands in here to repeat."
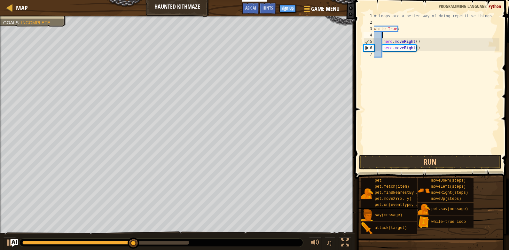
click at [387, 56] on div "# Loops are a better way of doing repetitive things. while True : hero . moveRi…" at bounding box center [436, 89] width 127 height 153
click at [426, 166] on button "Run" at bounding box center [430, 162] width 142 height 15
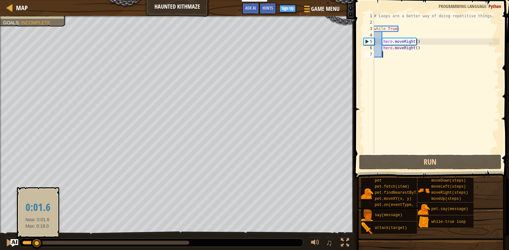
drag, startPoint x: 167, startPoint y: 242, endPoint x: 37, endPoint y: 244, distance: 129.2
click at [37, 244] on div at bounding box center [37, 244] width 12 height 12
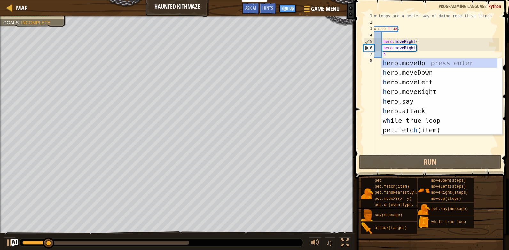
type textarea "her"
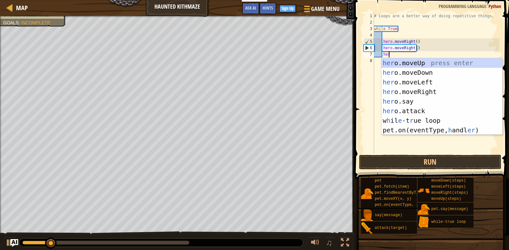
scroll to position [3, 1]
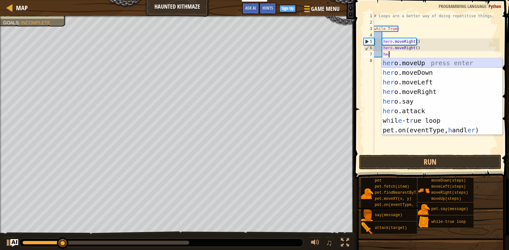
click at [426, 62] on div "her o.moveUp press enter her o.moveDown press enter her o.moveLeft press enter …" at bounding box center [441, 106] width 121 height 96
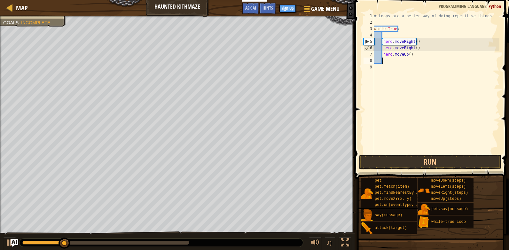
scroll to position [3, 0]
drag, startPoint x: 91, startPoint y: 243, endPoint x: 43, endPoint y: 241, distance: 47.7
click at [10, 246] on div "♫" at bounding box center [177, 240] width 355 height 19
click at [408, 161] on button "Run" at bounding box center [430, 162] width 142 height 15
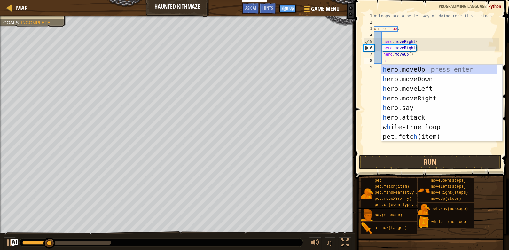
type textarea "hero"
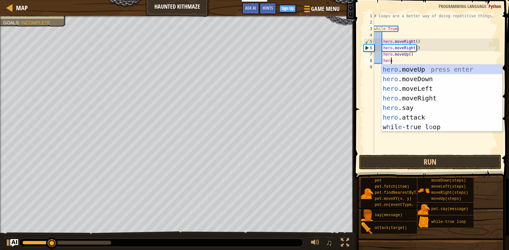
scroll to position [3, 1]
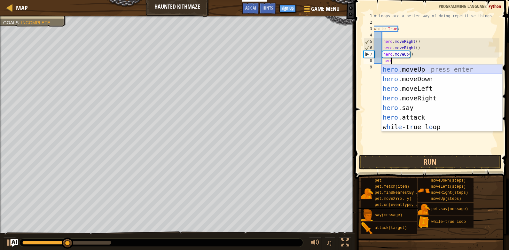
click at [413, 71] on div "hero .moveUp press enter hero .moveDown press enter hero .moveLeft press enter …" at bounding box center [441, 108] width 121 height 86
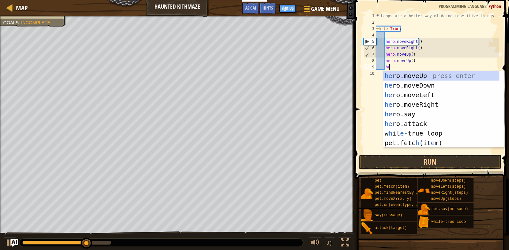
type textarea "hero"
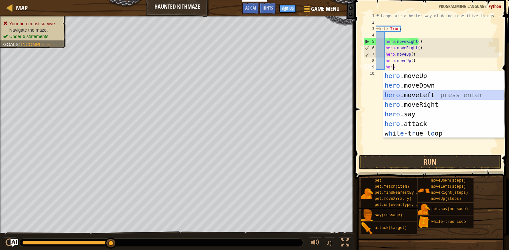
click at [416, 92] on div "hero .moveUp press enter hero .moveDown press enter hero .moveLeft press enter …" at bounding box center [443, 114] width 121 height 86
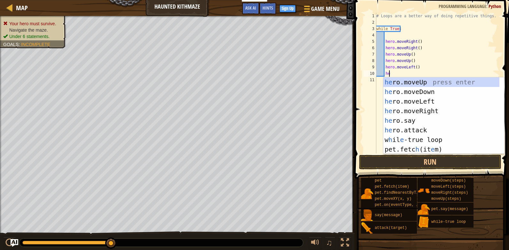
type textarea "hero"
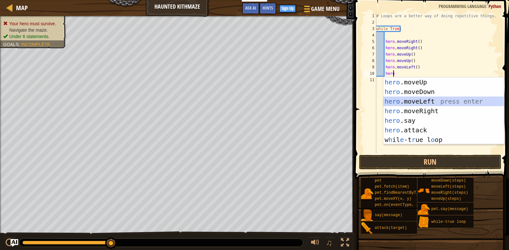
click at [405, 100] on div "hero .moveUp press enter hero .moveDown press enter hero .moveLeft press enter …" at bounding box center [443, 120] width 121 height 86
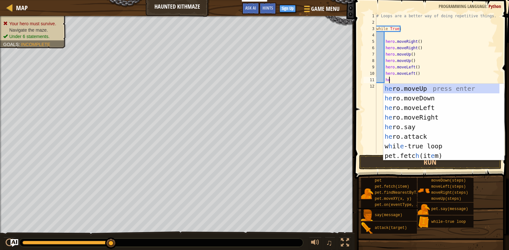
type textarea "hero"
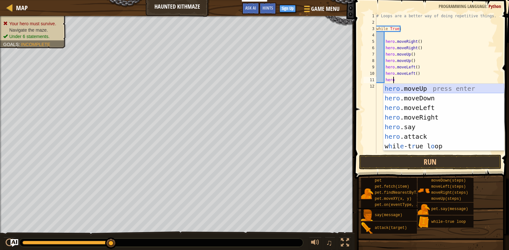
click at [414, 85] on div "hero .moveUp press enter hero .moveDown press enter hero .moveLeft press enter …" at bounding box center [443, 127] width 121 height 86
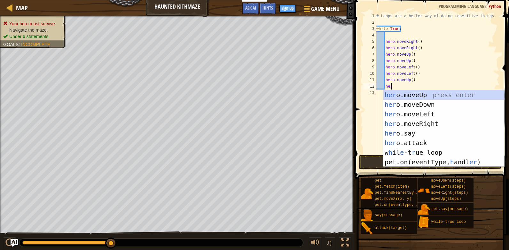
type textarea "hero"
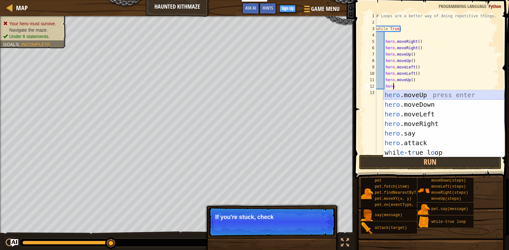
click at [411, 95] on div "hero .moveUp press enter hero .moveDown press enter hero .moveLeft press enter …" at bounding box center [443, 133] width 121 height 86
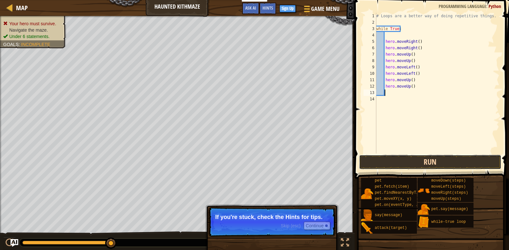
click at [394, 162] on button "Run" at bounding box center [430, 162] width 142 height 15
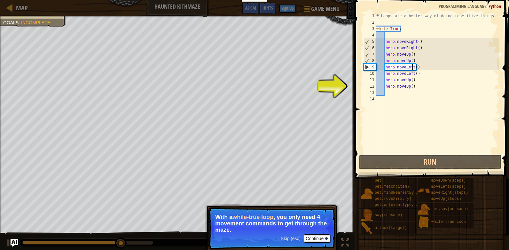
click at [412, 65] on div "# Loops are a better way of doing repetitive things. while True : hero . moveRi…" at bounding box center [437, 89] width 125 height 153
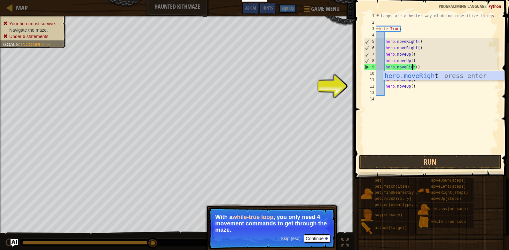
scroll to position [3, 3]
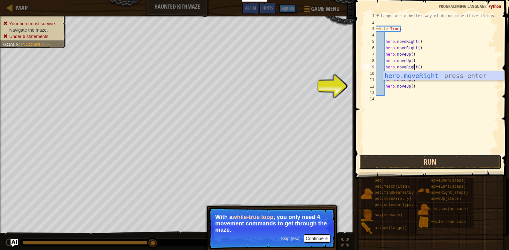
click at [448, 163] on button "Run" at bounding box center [430, 162] width 142 height 15
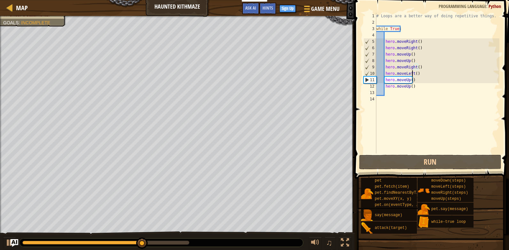
click at [412, 74] on div "# Loops are a better way of doing repetitive things. while True : hero . moveRi…" at bounding box center [437, 89] width 125 height 153
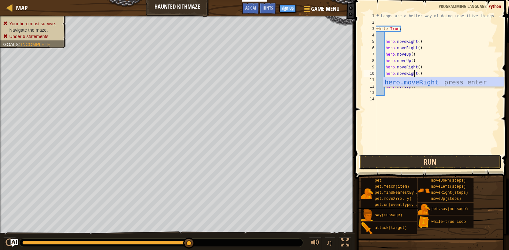
click at [390, 165] on button "Run" at bounding box center [430, 162] width 142 height 15
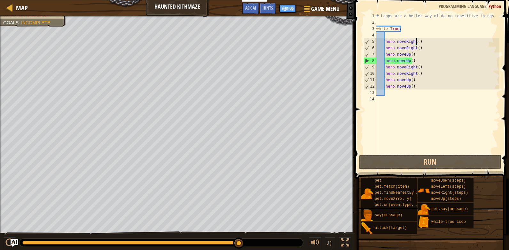
click at [416, 42] on div "# Loops are a better way of doing repetitive things. while True : hero . moveRi…" at bounding box center [437, 89] width 125 height 153
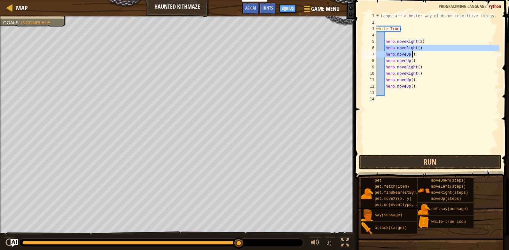
drag, startPoint x: 384, startPoint y: 46, endPoint x: 423, endPoint y: 52, distance: 40.1
click at [423, 52] on div "# Loops are a better way of doing repetitive things. while True : hero . moveRi…" at bounding box center [437, 89] width 125 height 153
click at [424, 52] on div "# Loops are a better way of doing repetitive things. while True : hero . moveRi…" at bounding box center [437, 83] width 124 height 141
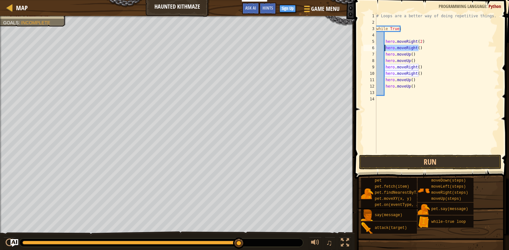
drag, startPoint x: 419, startPoint y: 49, endPoint x: 384, endPoint y: 51, distance: 34.9
click at [384, 51] on div "# Loops are a better way of doing repetitive things. while True : hero . moveRi…" at bounding box center [437, 89] width 125 height 153
type textarea "hero.moveRight()"
click at [384, 53] on div "# Loops are a better way of doing repetitive things. while True : hero . moveRi…" at bounding box center [437, 89] width 125 height 153
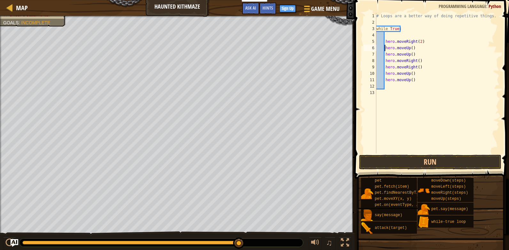
click at [409, 48] on div "# Loops are a better way of doing repetitive things. while True : hero . moveRi…" at bounding box center [437, 89] width 125 height 153
click at [415, 61] on div "# Loops are a better way of doing repetitive things. while True : hero . moveRi…" at bounding box center [437, 89] width 125 height 153
click at [410, 73] on div "# Loops are a better way of doing repetitive things. while True : hero . moveRi…" at bounding box center [437, 89] width 125 height 153
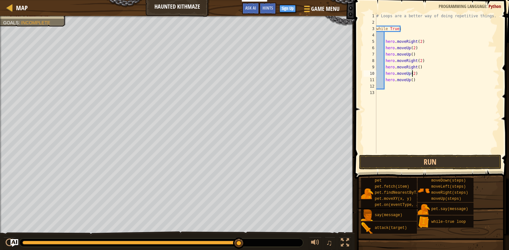
scroll to position [3, 3]
drag, startPoint x: 413, startPoint y: 54, endPoint x: 384, endPoint y: 58, distance: 29.3
click at [384, 58] on div "# Loops are a better way of doing repetitive things. while True : hero . moveRi…" at bounding box center [437, 89] width 125 height 153
click at [414, 53] on div "# Loops are a better way of doing repetitive things. while True : hero . moveRi…" at bounding box center [437, 83] width 124 height 141
type textarea "hero.moveUp()"
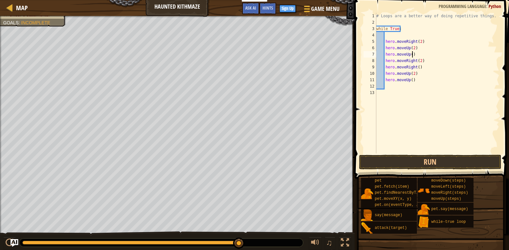
scroll to position [3, 3]
drag, startPoint x: 414, startPoint y: 53, endPoint x: 385, endPoint y: 54, distance: 28.8
click at [385, 54] on div "# Loops are a better way of doing repetitive things. while True : hero . moveRi…" at bounding box center [437, 89] width 125 height 153
drag, startPoint x: 385, startPoint y: 67, endPoint x: 418, endPoint y: 67, distance: 33.6
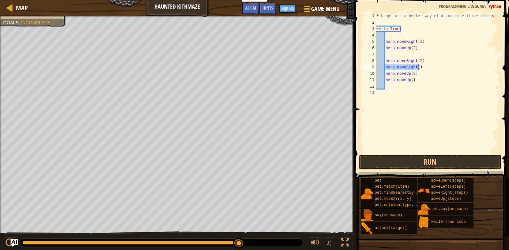
click at [418, 67] on div "# Loops are a better way of doing repetitive things. while True : hero . moveRi…" at bounding box center [437, 89] width 125 height 153
type textarea "hero.moveRight()"
drag, startPoint x: 385, startPoint y: 80, endPoint x: 415, endPoint y: 81, distance: 29.4
click at [417, 79] on div "# Loops are a better way of doing repetitive things. while True : hero . moveRi…" at bounding box center [437, 89] width 125 height 153
type textarea "hero.moveUp()"
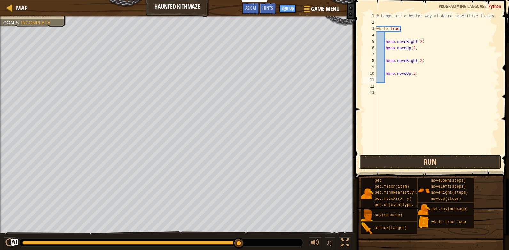
click at [425, 165] on button "Run" at bounding box center [430, 162] width 142 height 15
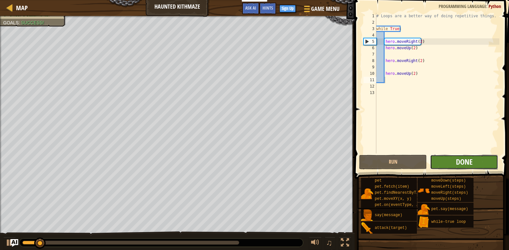
click at [459, 161] on span "Done" at bounding box center [464, 162] width 17 height 10
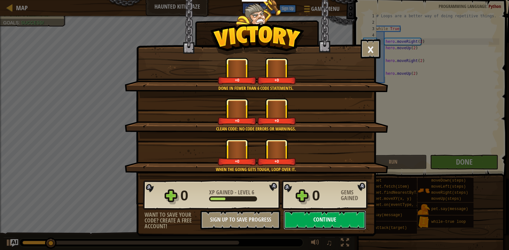
click at [308, 223] on button "Continue" at bounding box center [325, 219] width 82 height 19
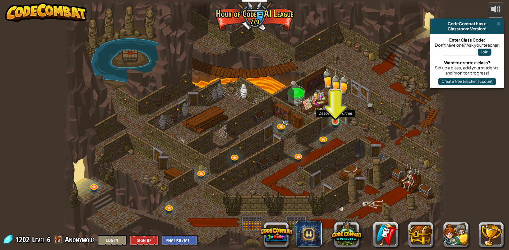
click at [333, 120] on img at bounding box center [336, 111] width 10 height 22
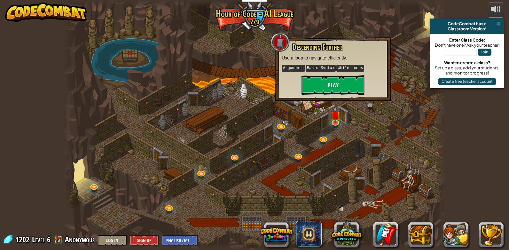
click at [353, 86] on button "Play" at bounding box center [333, 84] width 64 height 19
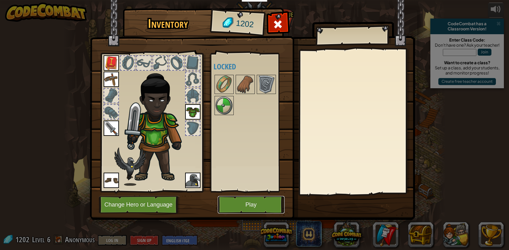
click at [246, 208] on button "Play" at bounding box center [251, 205] width 67 height 18
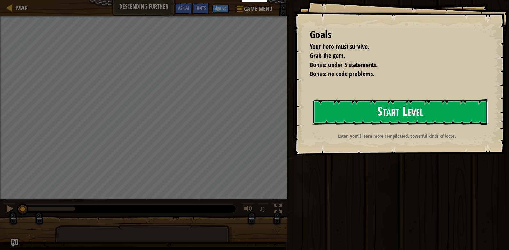
click at [337, 122] on button "Start Level" at bounding box center [400, 111] width 175 height 25
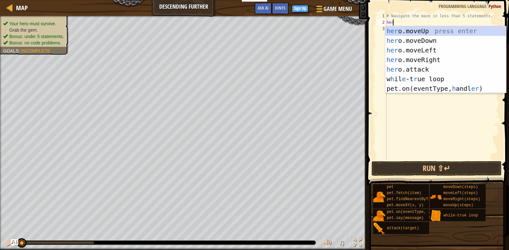
scroll to position [3, 0]
type textarea "heri"
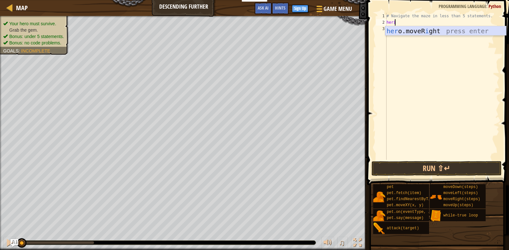
click at [406, 32] on div "her o.moveR i ght press enter" at bounding box center [445, 40] width 121 height 29
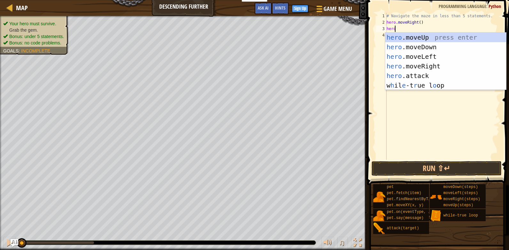
type textarea "hero"
click at [419, 65] on div "hero .moveUp press enter hero .moveDown press enter hero .moveLeft press enter …" at bounding box center [445, 71] width 121 height 77
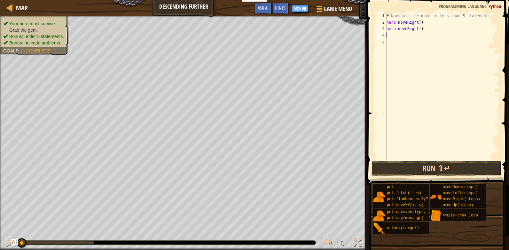
scroll to position [3, 0]
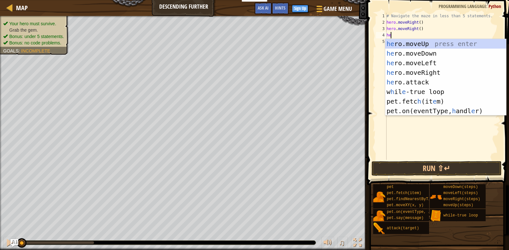
type textarea "hero"
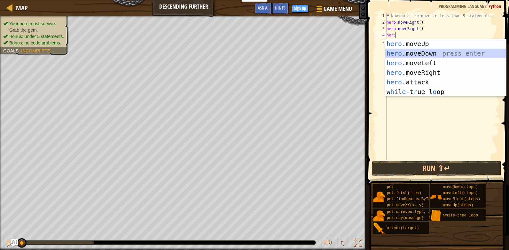
click at [422, 56] on div "hero .moveUp press enter hero .moveDown press enter hero .moveLeft press enter …" at bounding box center [445, 77] width 121 height 77
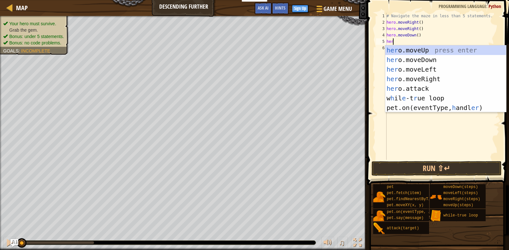
type textarea "hero"
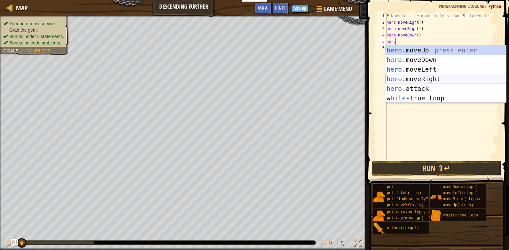
click at [425, 78] on div "hero .moveUp press enter hero .moveDown press enter hero .moveLeft press enter …" at bounding box center [445, 83] width 121 height 77
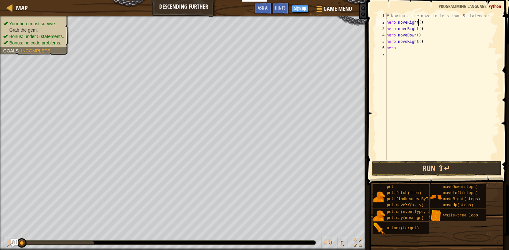
click at [418, 22] on div "# Navigate the maze in less than 5 statements. hero . moveRight ( ) hero . move…" at bounding box center [442, 93] width 114 height 160
click at [416, 35] on div "# Navigate the maze in less than 5 statements. hero . moveRight ( 2 ) hero . mo…" at bounding box center [442, 93] width 114 height 160
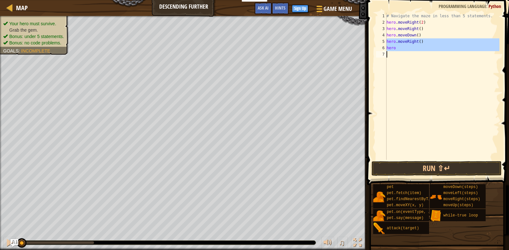
drag, startPoint x: 387, startPoint y: 42, endPoint x: 425, endPoint y: 51, distance: 38.2
click at [425, 51] on div "# Navigate the maze in less than 5 statements. hero . moveRight ( 2 ) hero . mo…" at bounding box center [442, 93] width 114 height 160
type textarea "hero"
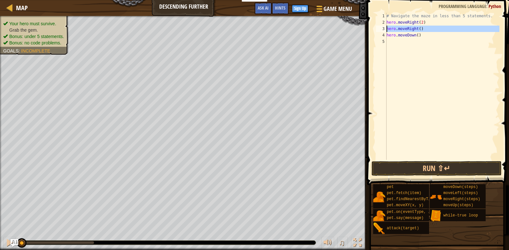
drag, startPoint x: 386, startPoint y: 26, endPoint x: 391, endPoint y: 28, distance: 5.5
click at [391, 28] on div "1 2 3 4 5 # Navigate the maze in less than 5 statements. hero . moveRight ( 2 )…" at bounding box center [437, 86] width 125 height 147
type textarea "hero.moveDown()"
click at [391, 33] on div "# Navigate the maze in less than 5 statements. hero . moveRight ( 2 ) hero . mo…" at bounding box center [442, 93] width 114 height 160
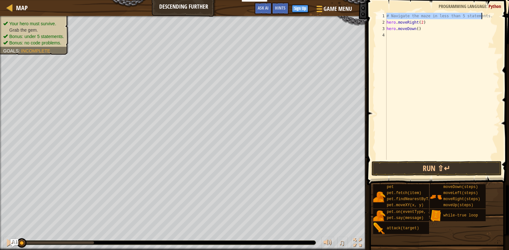
drag, startPoint x: 387, startPoint y: 15, endPoint x: 482, endPoint y: 19, distance: 95.3
click at [482, 19] on div "# Navigate the maze in less than 5 statements. hero . moveRight ( 2 ) hero . mo…" at bounding box center [442, 93] width 114 height 160
type textarea "."
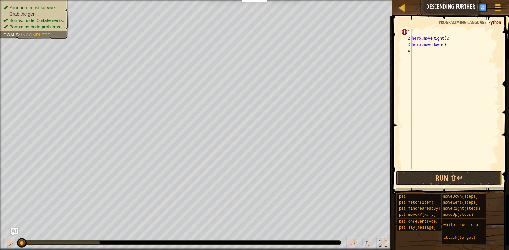
click at [416, 32] on div ". hero . moveRight ( 2 ) hero . moveDown ( )" at bounding box center [455, 105] width 89 height 153
click at [411, 40] on div "2" at bounding box center [406, 38] width 11 height 6
type textarea "hero.moveRight(2)"
click at [430, 48] on div "hero . moveRight ( 2 ) hero . moveDown ( )" at bounding box center [455, 105] width 89 height 153
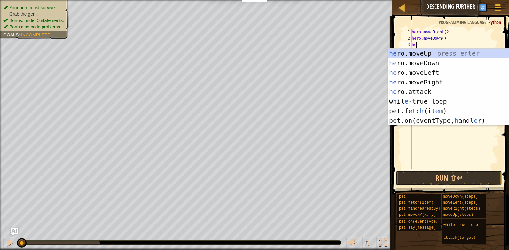
type textarea "hero"
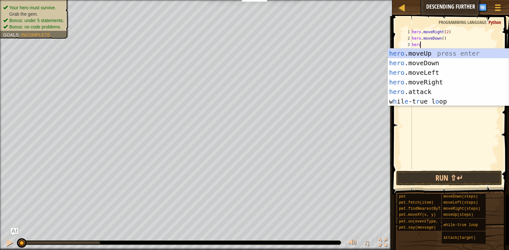
scroll to position [3, 0]
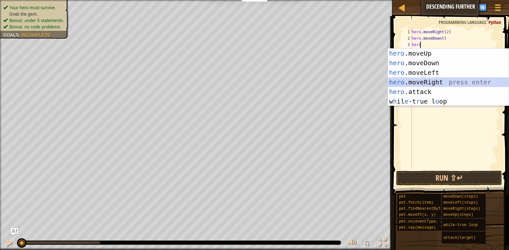
click at [421, 81] on div "hero .moveUp press enter hero .moveDown press enter hero .moveLeft press enter …" at bounding box center [448, 87] width 121 height 77
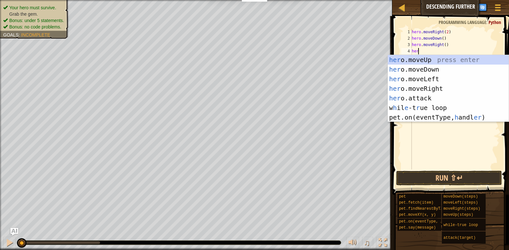
type textarea "hero"
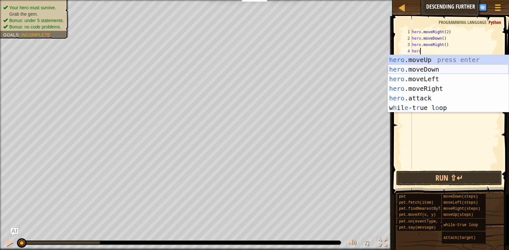
click at [422, 68] on div "hero .moveUp press enter hero .moveDown press enter hero .moveLeft press enter …" at bounding box center [448, 93] width 121 height 77
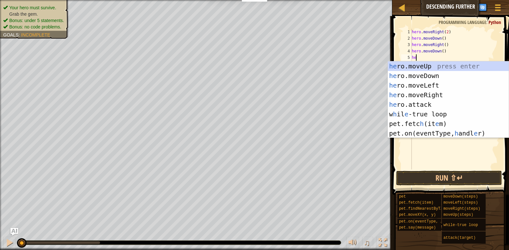
type textarea "hero"
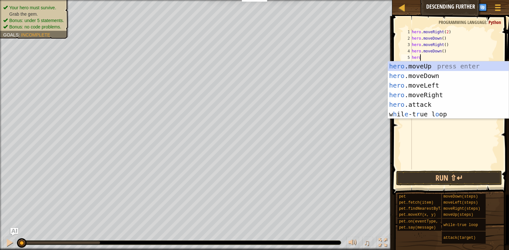
scroll to position [3, 0]
click at [430, 93] on div "hero .moveUp press enter hero .moveDown press enter hero .moveLeft press enter …" at bounding box center [448, 99] width 121 height 77
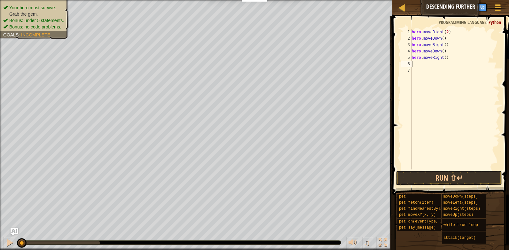
scroll to position [3, 0]
click at [443, 45] on div "hero . moveRight ( 2 ) hero . moveDown ( ) hero . moveRight ( ) hero . moveDown…" at bounding box center [455, 105] width 89 height 153
click at [443, 57] on div "hero . moveRight ( 2 ) hero . moveDown ( ) hero . moveRight ( 2 ) hero . moveDo…" at bounding box center [455, 105] width 89 height 153
type textarea "hero.moveRight(2)"
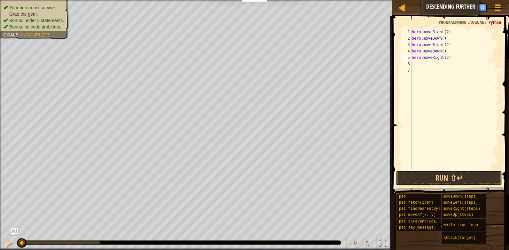
click at [466, 170] on span at bounding box center [451, 96] width 122 height 198
click at [466, 174] on button "Run ⇧↵" at bounding box center [449, 178] width 106 height 15
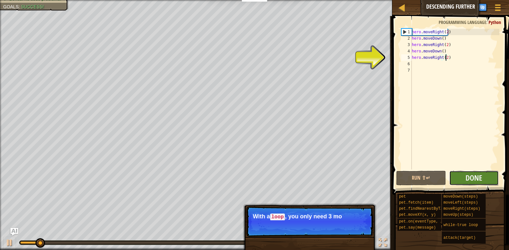
click at [453, 176] on button "Done" at bounding box center [474, 178] width 50 height 15
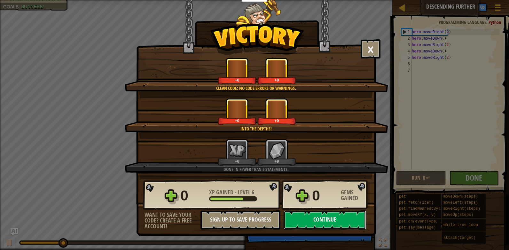
click at [291, 223] on button "Continue" at bounding box center [325, 219] width 82 height 19
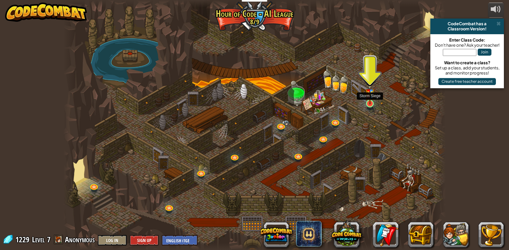
click at [370, 104] on img at bounding box center [370, 92] width 10 height 26
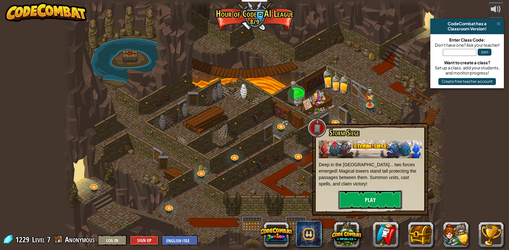
click at [360, 197] on button "Play" at bounding box center [370, 199] width 64 height 19
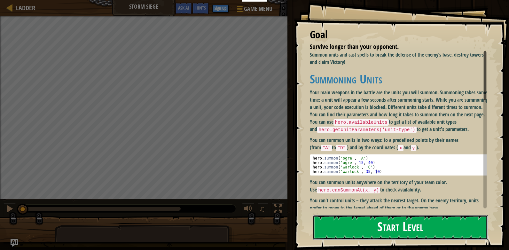
click at [392, 228] on button "Start Level" at bounding box center [400, 227] width 175 height 25
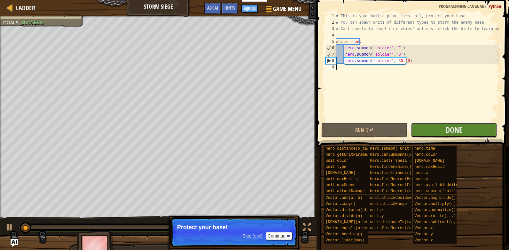
click at [448, 135] on button "Done" at bounding box center [454, 130] width 86 height 15
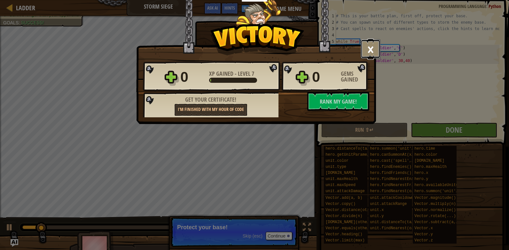
click at [378, 45] on button "×" at bounding box center [371, 48] width 20 height 19
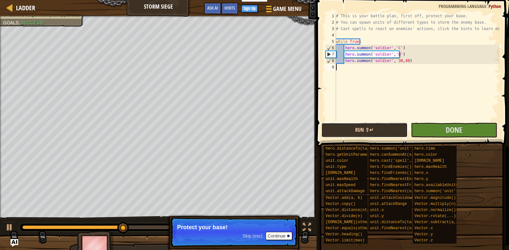
click at [375, 126] on button "Run ⇧↵" at bounding box center [364, 130] width 86 height 15
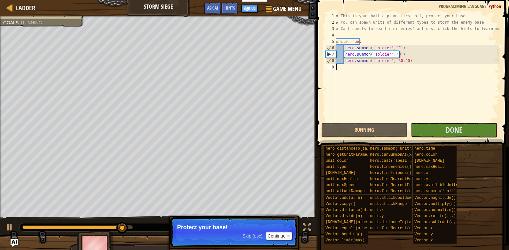
scroll to position [3, 0]
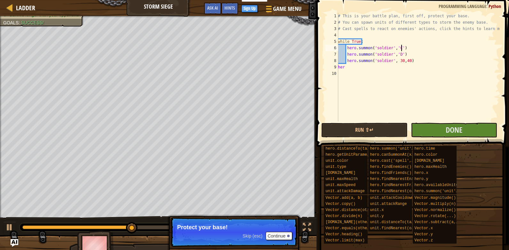
click at [467, 49] on div "# This is your battle plan, first off, protect your base. # You can spawn units…" at bounding box center [418, 73] width 163 height 121
click at [381, 67] on div "# This is your battle plan, first off, protect your base. # You can spawn units…" at bounding box center [418, 73] width 163 height 121
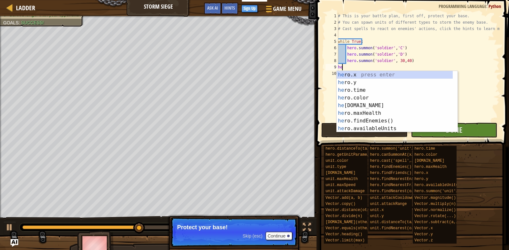
type textarea "h"
click at [236, 12] on div "Hints" at bounding box center [229, 9] width 17 height 12
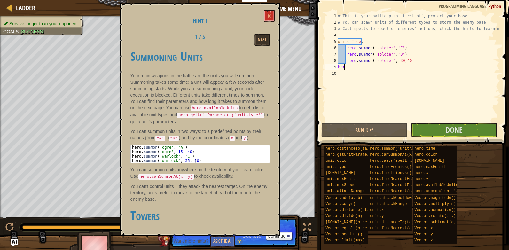
scroll to position [32, 0]
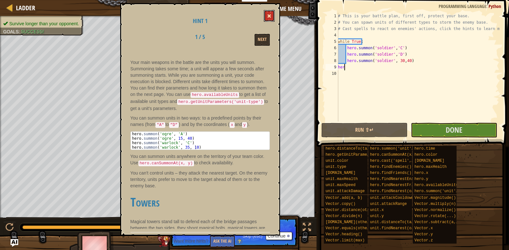
click at [267, 14] on button at bounding box center [269, 16] width 11 height 12
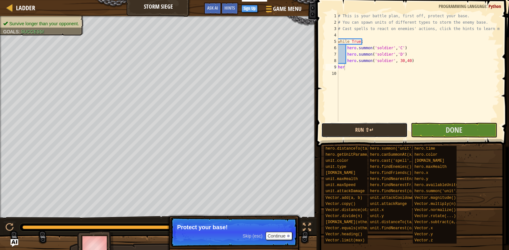
click at [388, 134] on button "Run ⇧↵" at bounding box center [364, 130] width 86 height 15
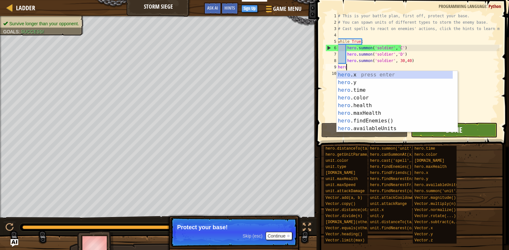
scroll to position [3, 0]
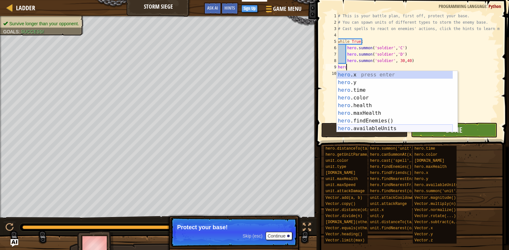
click at [393, 129] on div "hero .x press enter hero .y press enter hero .time press enter hero .color pres…" at bounding box center [395, 109] width 116 height 77
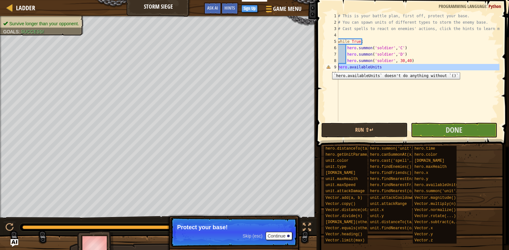
click at [327, 67] on div "9" at bounding box center [331, 67] width 13 height 6
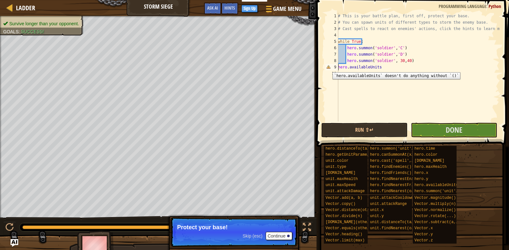
click at [328, 67] on div "9" at bounding box center [331, 67] width 13 height 6
type textarea "hero.availableUnits"
click at [397, 70] on div "# This is your battle plan, first off, protect your base. # You can spawn units…" at bounding box center [418, 73] width 163 height 121
click at [396, 68] on div "# This is your battle plan, first off, protect your base. # You can spawn units…" at bounding box center [418, 73] width 163 height 121
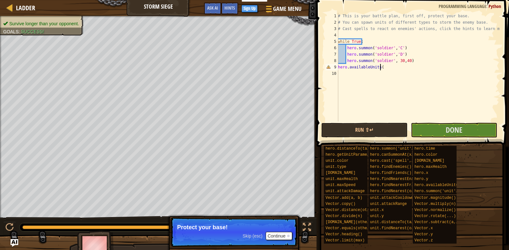
scroll to position [3, 3]
click at [381, 67] on div "# This is your battle plan, first off, protect your base. # You can spawn units…" at bounding box center [418, 73] width 163 height 121
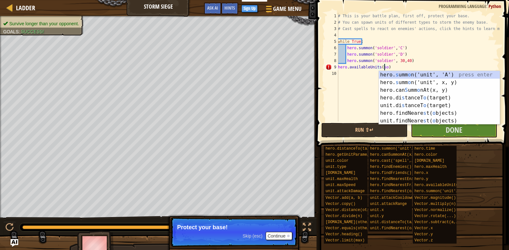
scroll to position [3, 4]
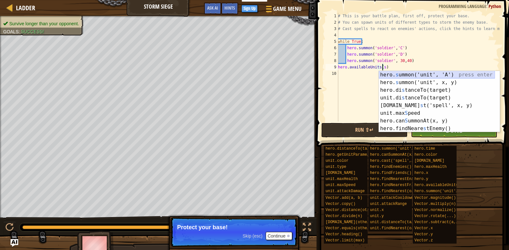
click at [400, 76] on div "hero. s ummon('unit', 'A') press enter hero. s ummon('unit', x, y) press enter …" at bounding box center [437, 109] width 116 height 77
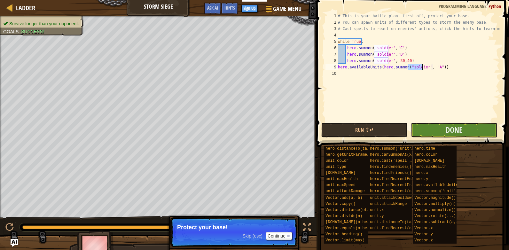
type textarea "hero.availableUnits(hero.summon("soldier", "A"))"
click at [437, 135] on button "Done" at bounding box center [454, 130] width 86 height 15
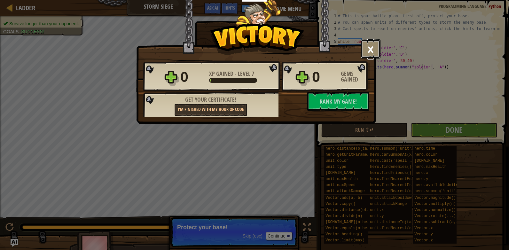
click at [375, 45] on button "×" at bounding box center [371, 48] width 20 height 19
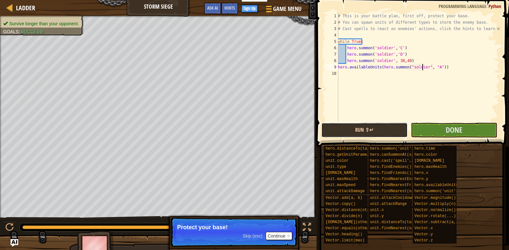
click at [355, 127] on button "Run ⇧↵" at bounding box center [364, 130] width 86 height 15
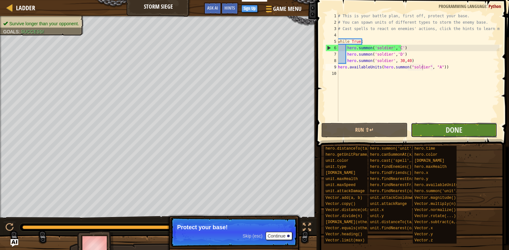
click at [469, 130] on button "Done" at bounding box center [454, 130] width 86 height 15
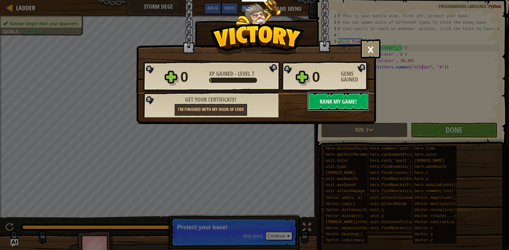
click at [358, 103] on button "No New Code to Rank Rank My Game! Submitting... Submitted for Ranking Failed to…" at bounding box center [338, 101] width 62 height 19
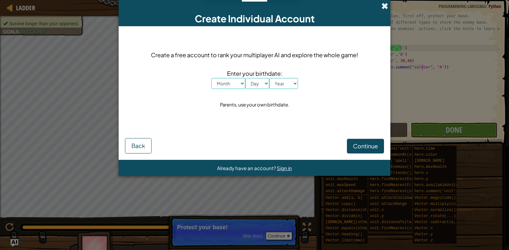
click at [385, 7] on span at bounding box center [384, 6] width 7 height 7
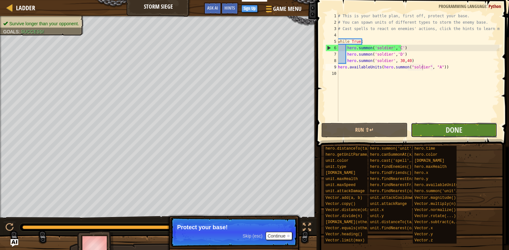
click at [419, 134] on button "Done" at bounding box center [454, 130] width 86 height 15
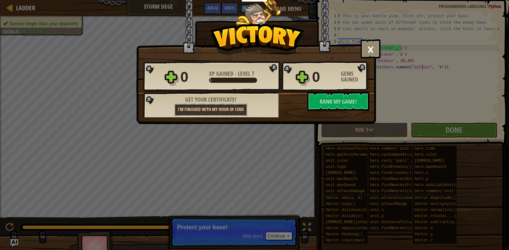
click at [228, 110] on link "I'm finished with my Hour of Code" at bounding box center [211, 110] width 73 height 12
click at [212, 112] on link "I'm finished with my Hour of Code" at bounding box center [211, 110] width 73 height 12
